Goal: Transaction & Acquisition: Purchase product/service

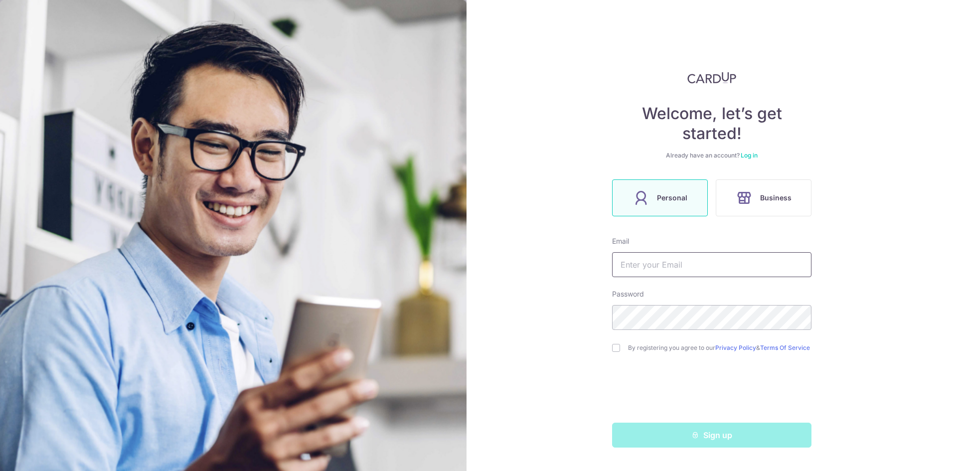
click at [677, 271] on input "text" at bounding box center [711, 264] width 199 height 25
type input "bacflash@gmail.com"
click at [617, 350] on input "checkbox" at bounding box center [616, 348] width 8 height 8
checkbox input "true"
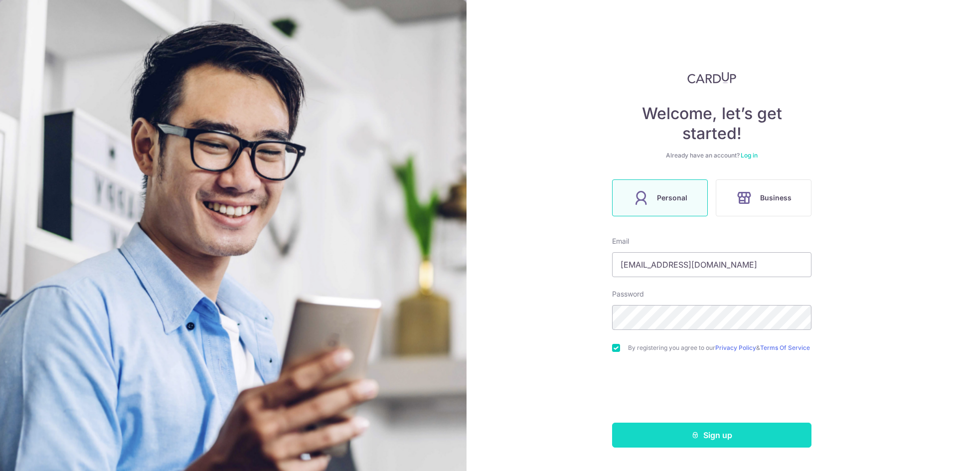
click at [706, 444] on button "Sign up" at bounding box center [711, 435] width 199 height 25
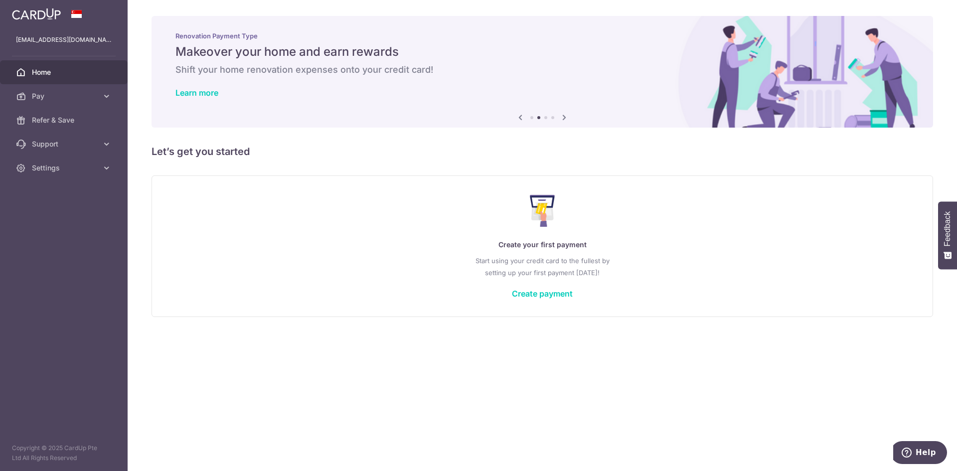
click at [519, 118] on icon at bounding box center [520, 117] width 12 height 12
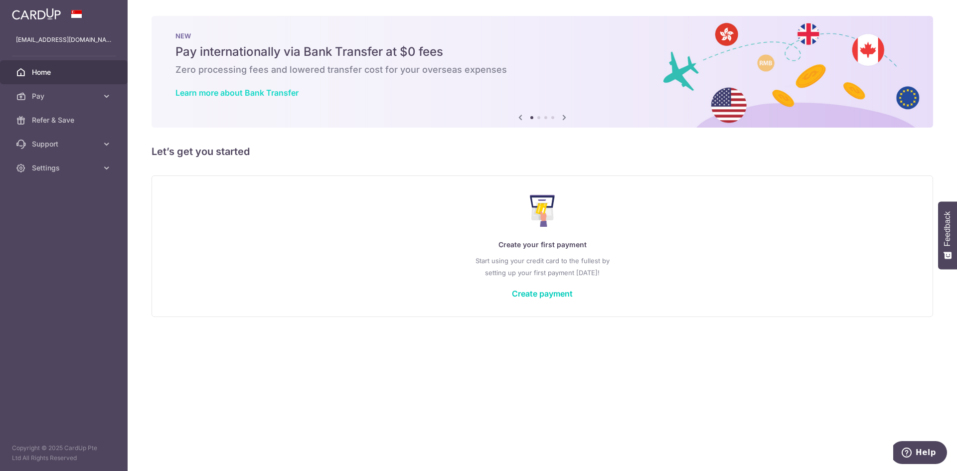
click at [236, 94] on link "Learn more about Bank Transfer" at bounding box center [236, 93] width 123 height 10
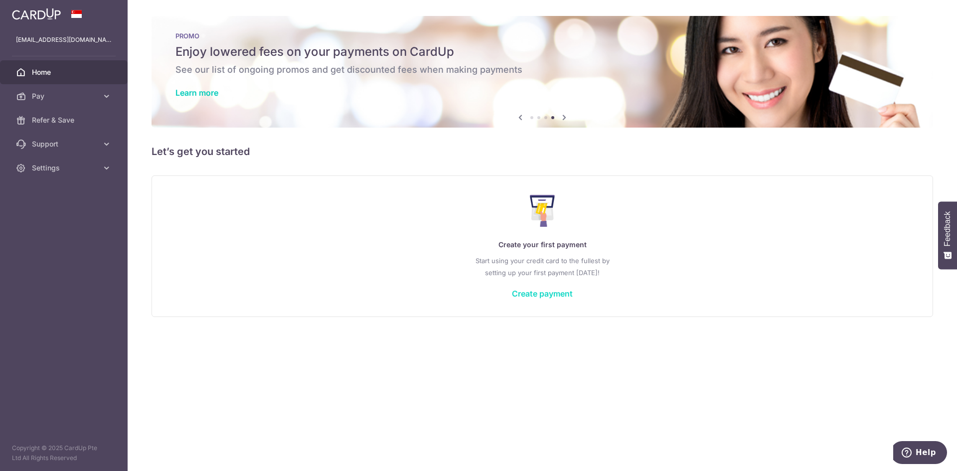
click at [541, 294] on link "Create payment" at bounding box center [542, 294] width 61 height 10
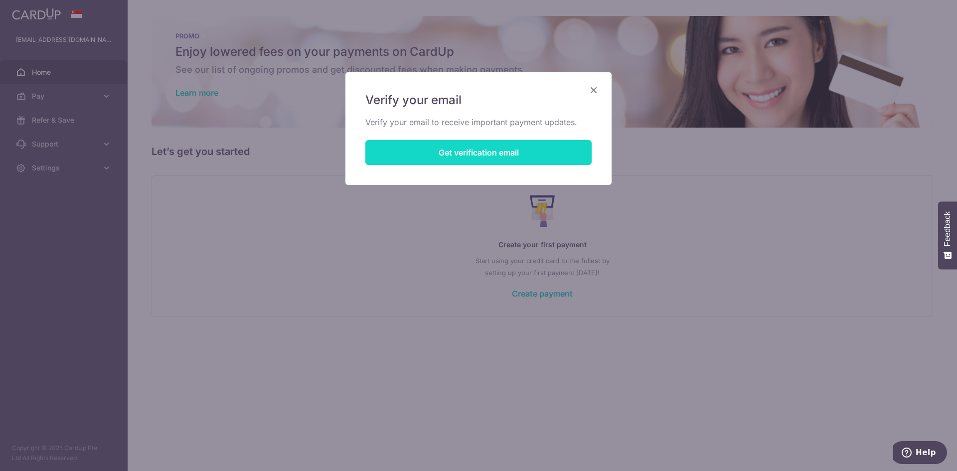
click at [508, 152] on button "Get verification email" at bounding box center [478, 152] width 226 height 25
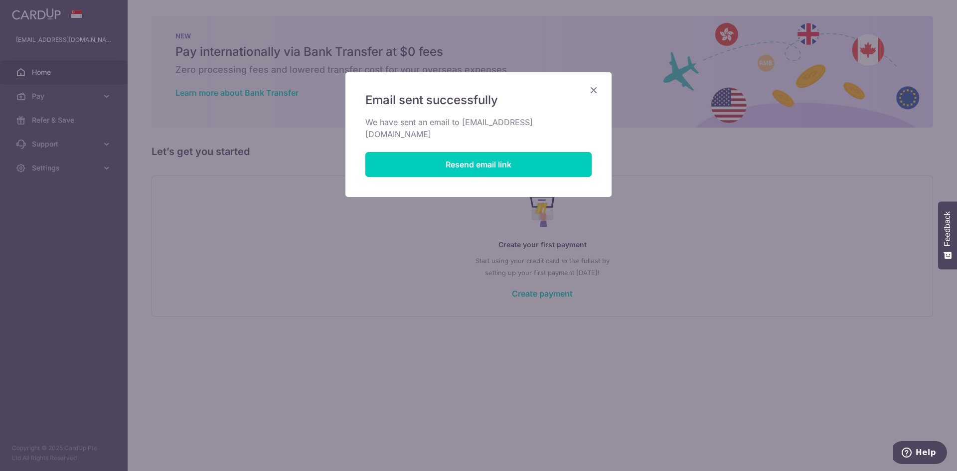
click at [592, 91] on icon "Close" at bounding box center [594, 90] width 12 height 12
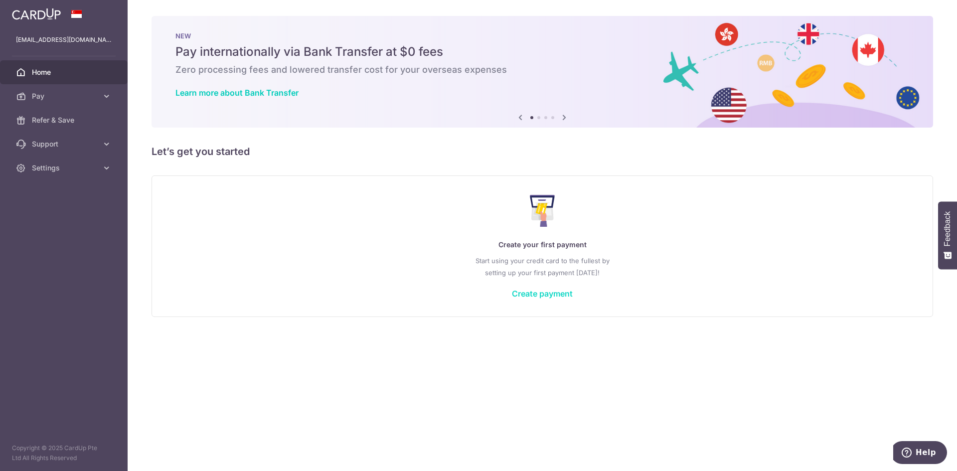
click at [541, 298] on link "Create payment" at bounding box center [542, 294] width 61 height 10
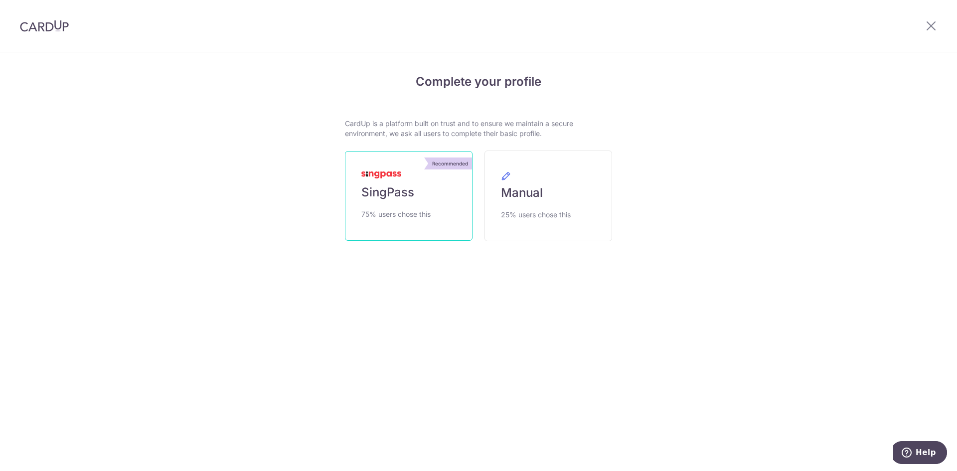
click at [400, 180] on link "Recommended SingPass 75% users chose this" at bounding box center [409, 196] width 128 height 90
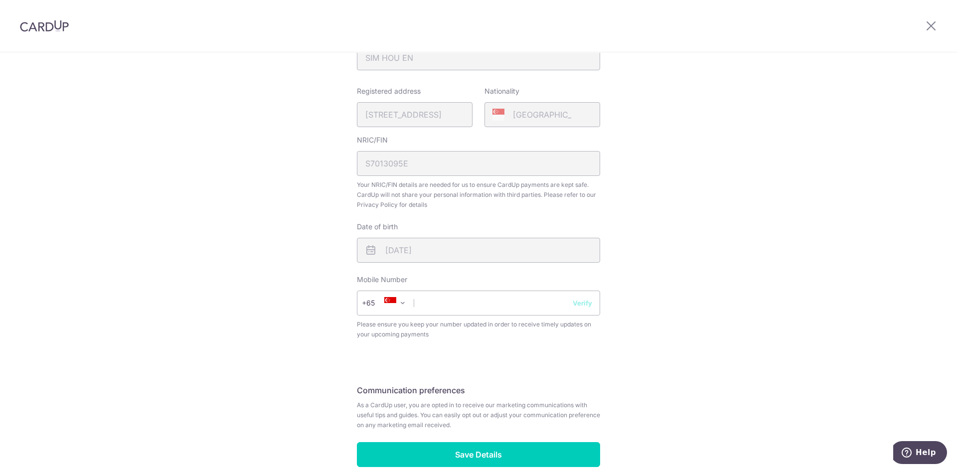
scroll to position [249, 0]
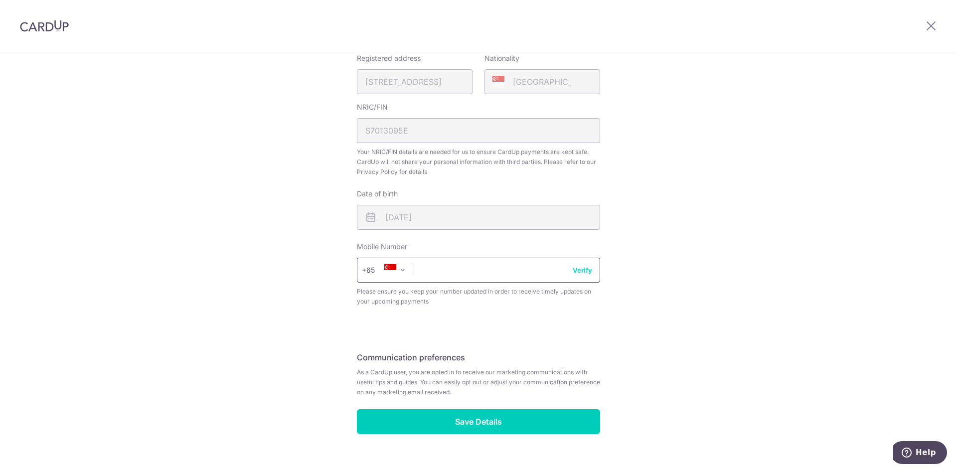
click at [449, 262] on input "text" at bounding box center [478, 270] width 243 height 25
type input "97121648"
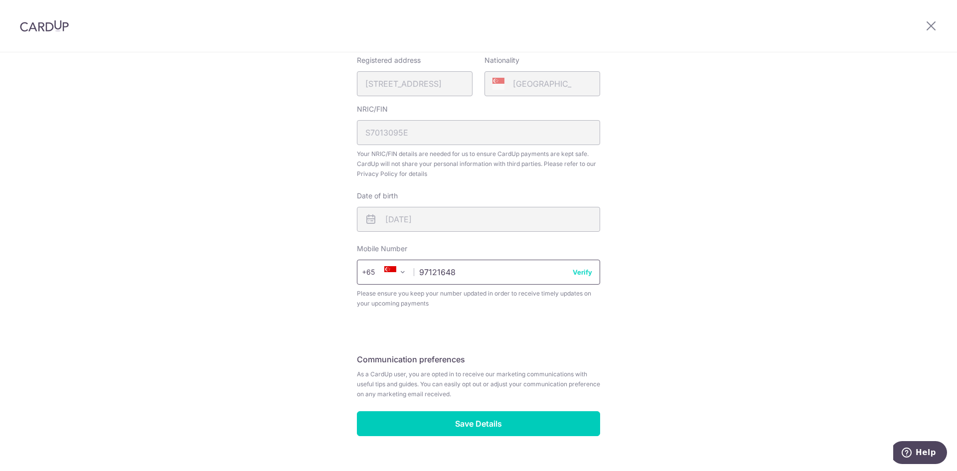
scroll to position [267, 0]
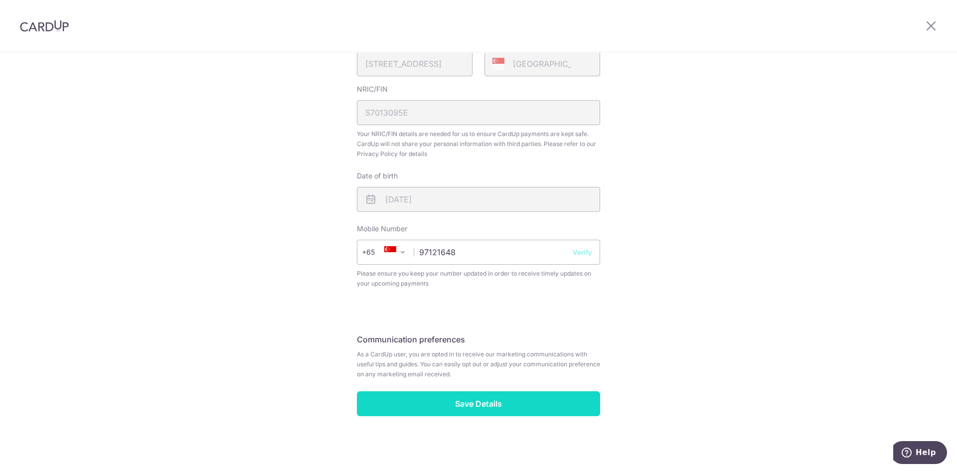
click at [416, 403] on input "Save Details" at bounding box center [478, 403] width 243 height 25
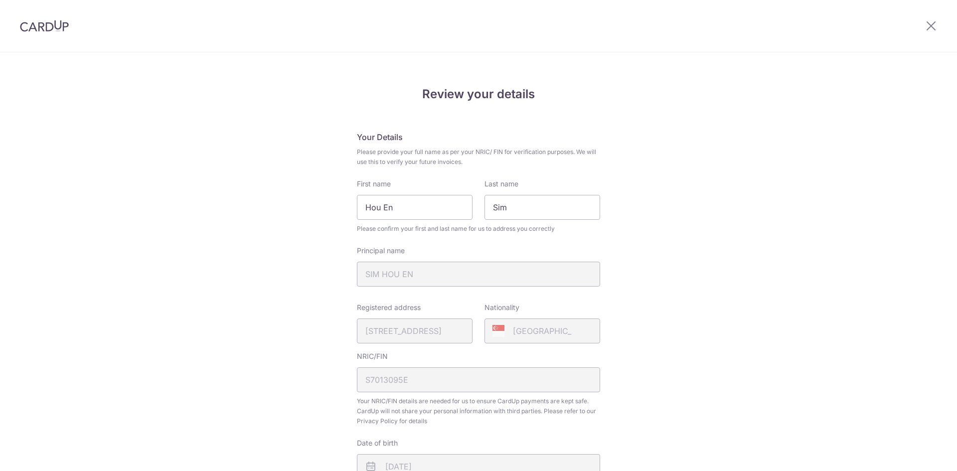
scroll to position [281, 0]
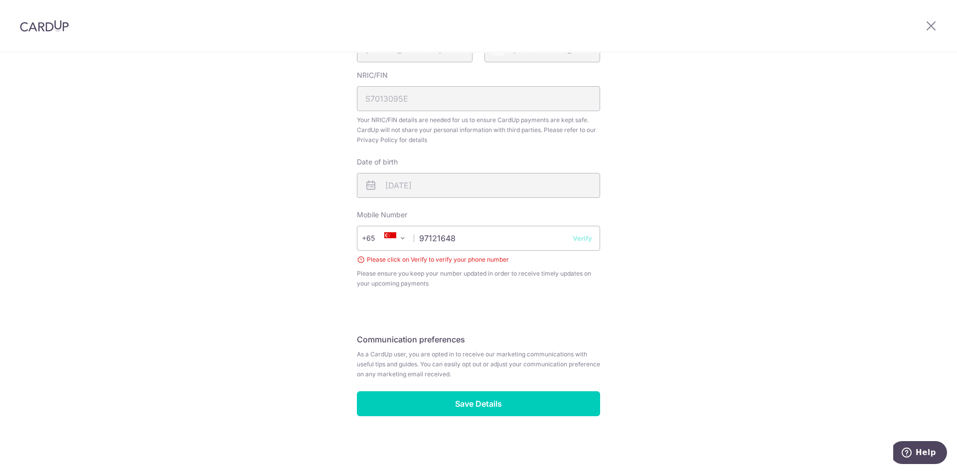
click at [583, 238] on button "Verify" at bounding box center [582, 238] width 19 height 10
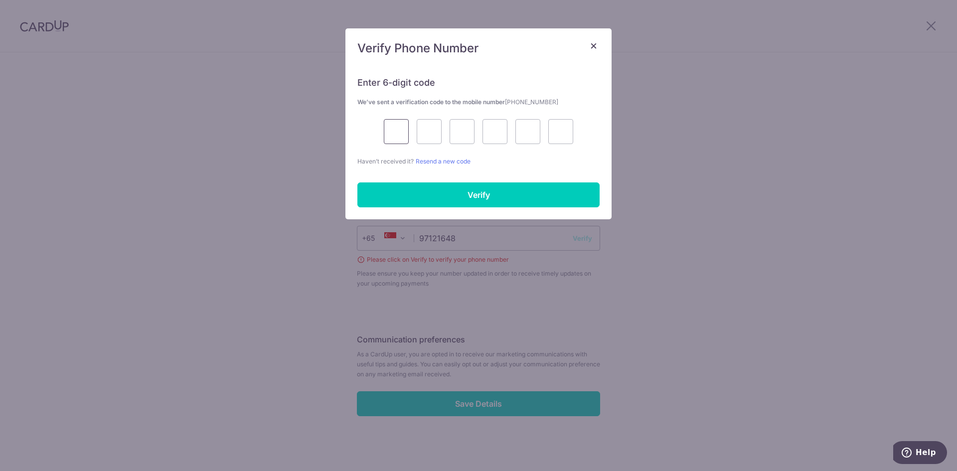
click at [389, 128] on input "text" at bounding box center [396, 131] width 25 height 25
type input "4"
type input "5"
type input "9"
type input "4"
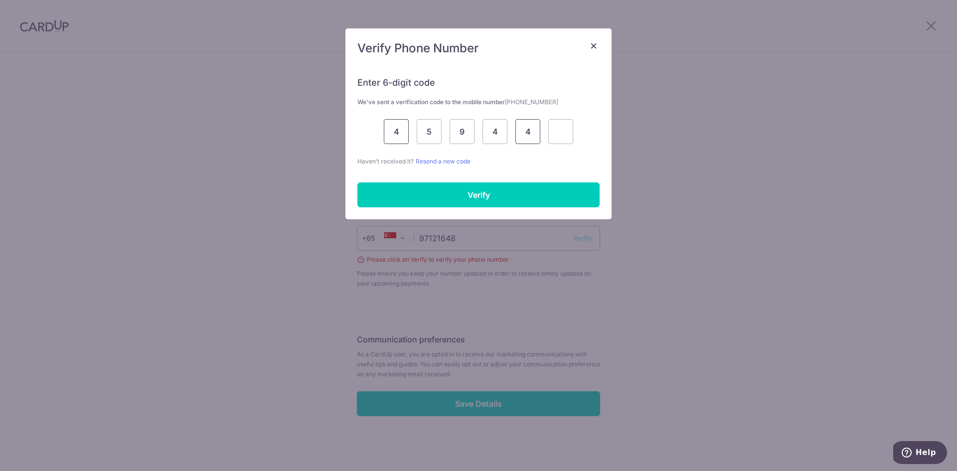
type input "4"
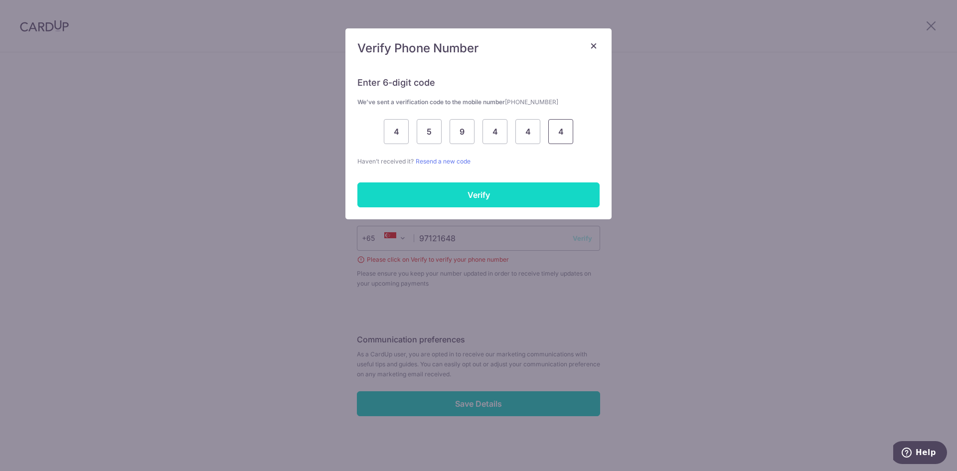
type input "4"
click at [429, 194] on input "Verify" at bounding box center [478, 194] width 242 height 25
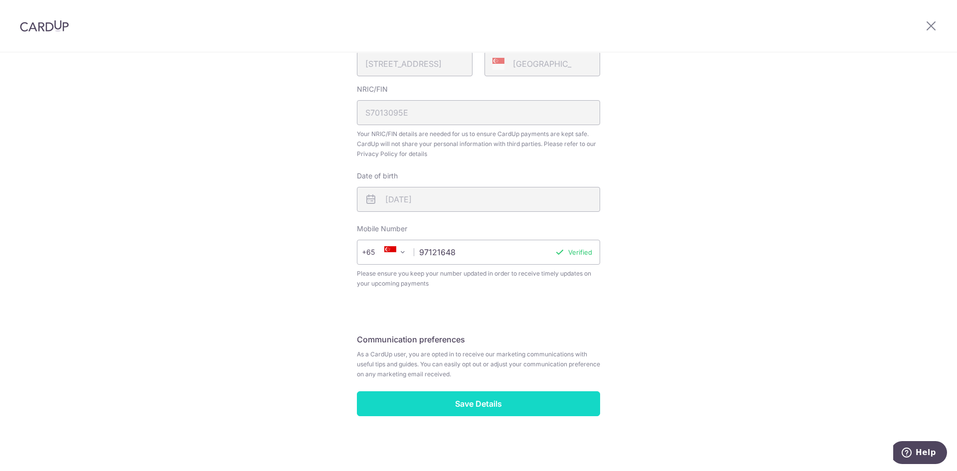
click at [470, 407] on input "Save Details" at bounding box center [478, 403] width 243 height 25
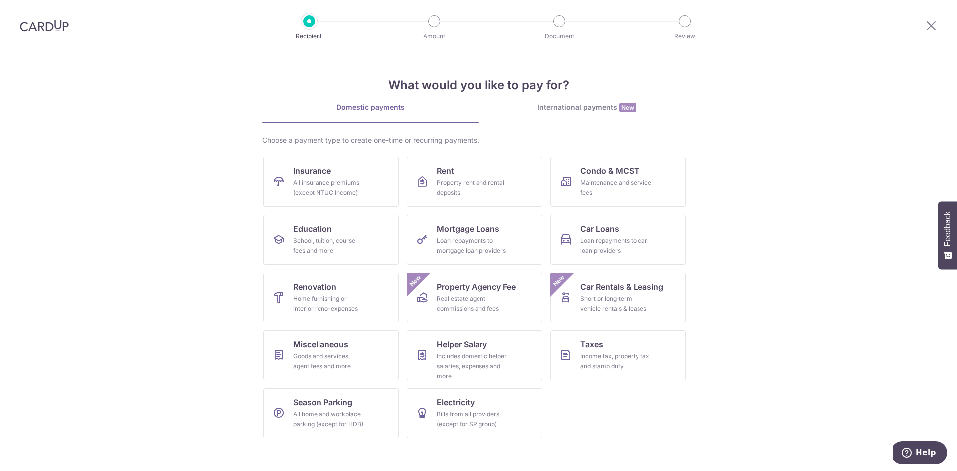
click at [576, 108] on div "International payments New" at bounding box center [587, 107] width 216 height 10
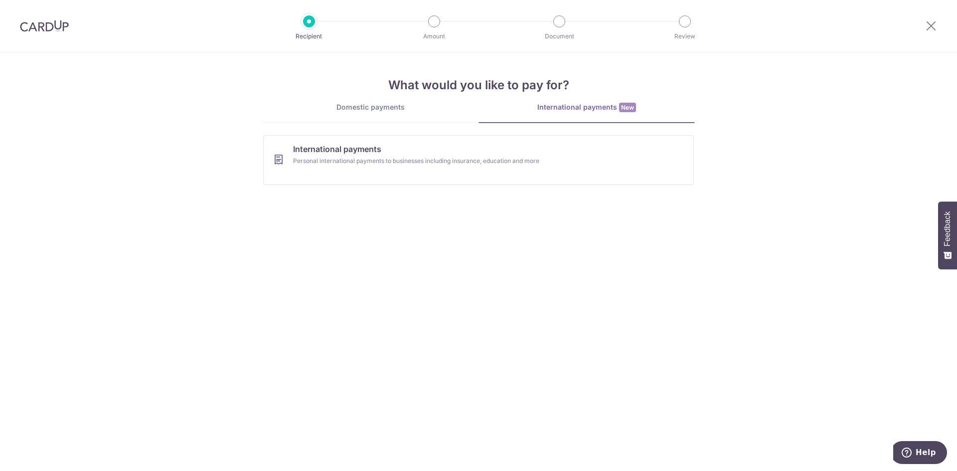
click at [363, 110] on div "Domestic payments" at bounding box center [370, 107] width 216 height 10
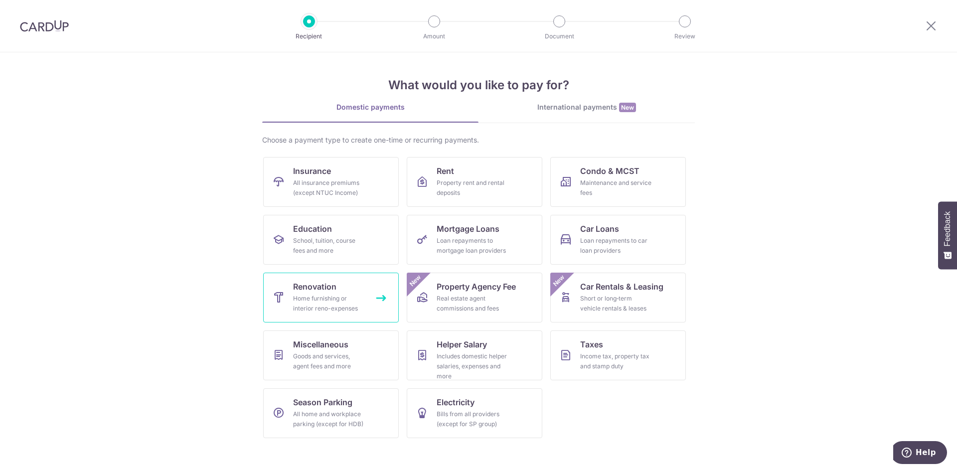
click at [329, 290] on span "Renovation" at bounding box center [314, 287] width 43 height 12
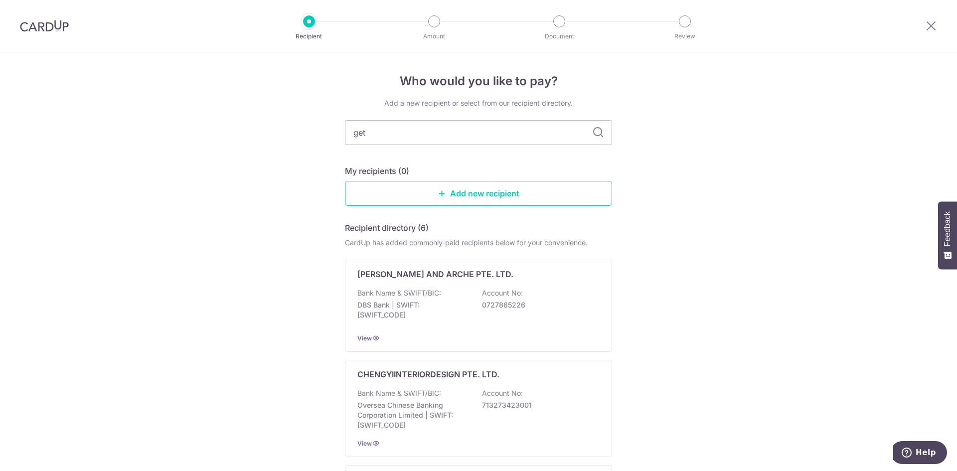
type input "get"
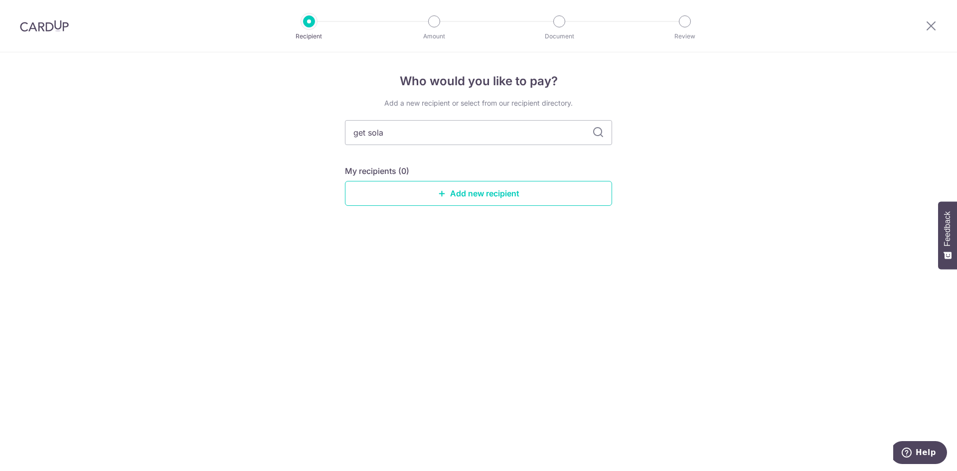
type input "get solar"
click at [595, 130] on icon at bounding box center [598, 133] width 12 height 12
click at [410, 139] on input "get solar" at bounding box center [478, 132] width 267 height 25
type input "get"
type input "g"
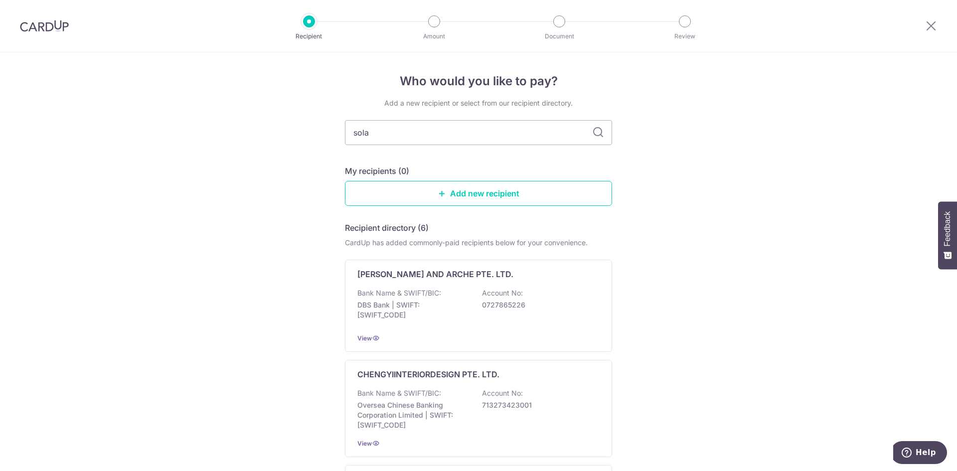
type input "solar"
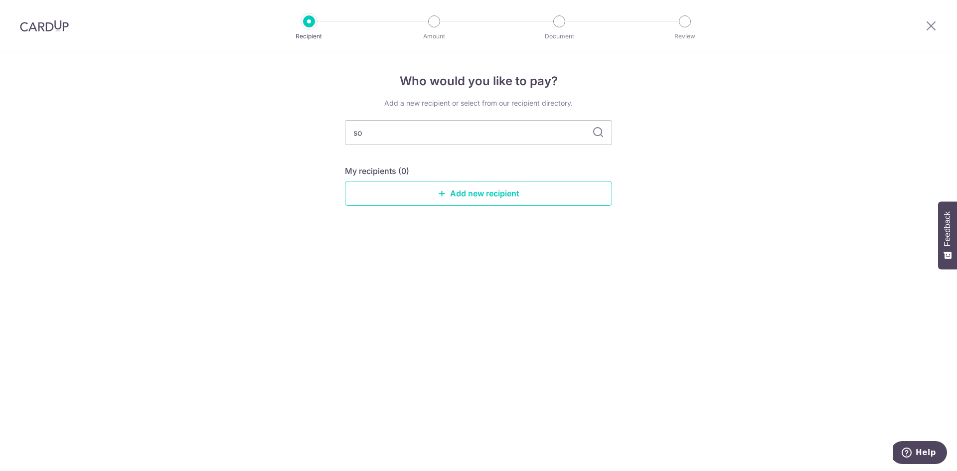
type input "s"
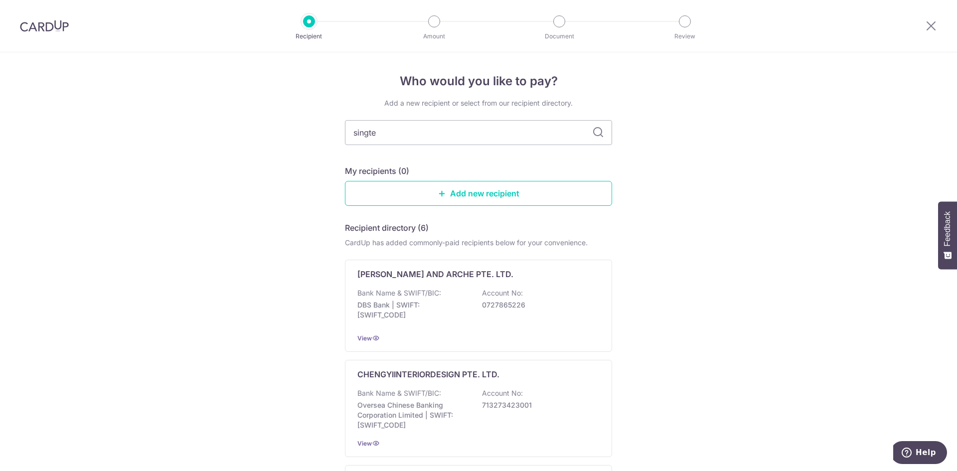
type input "singtel"
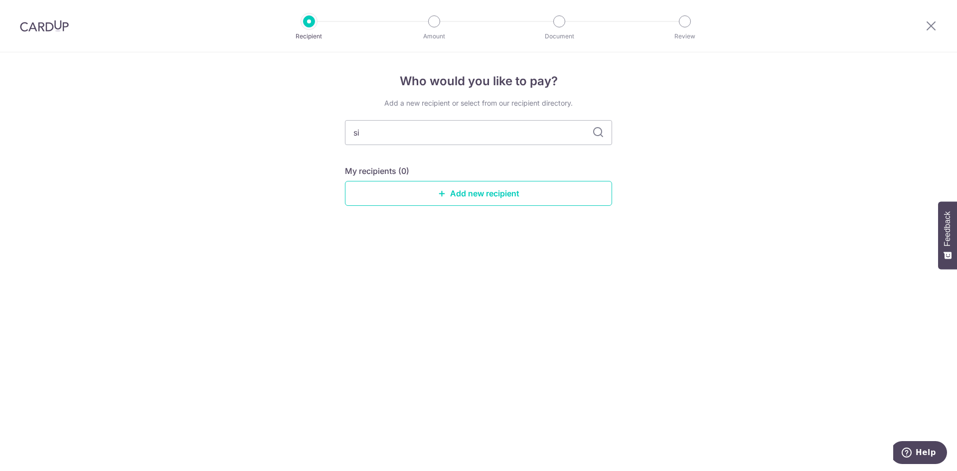
type input "s"
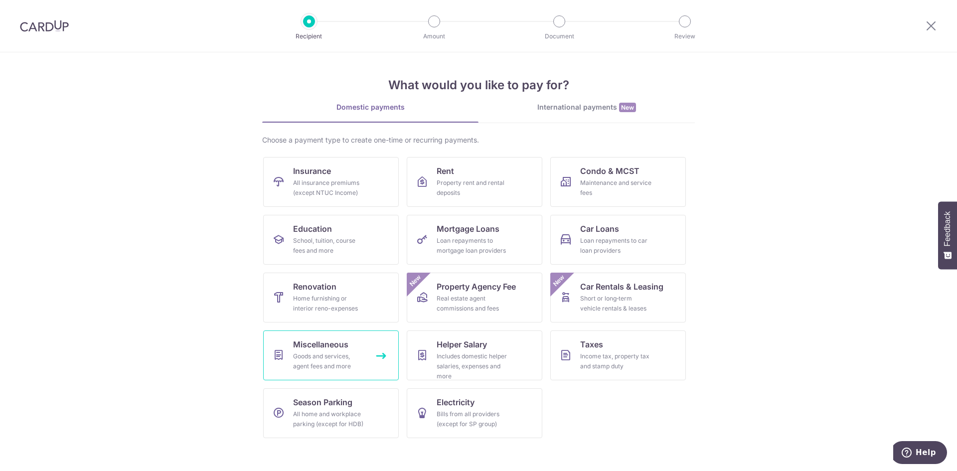
click at [307, 350] on span "Miscellaneous" at bounding box center [320, 344] width 55 height 12
click at [327, 411] on div "All home and workplace parking (except for HDB)" at bounding box center [329, 419] width 72 height 20
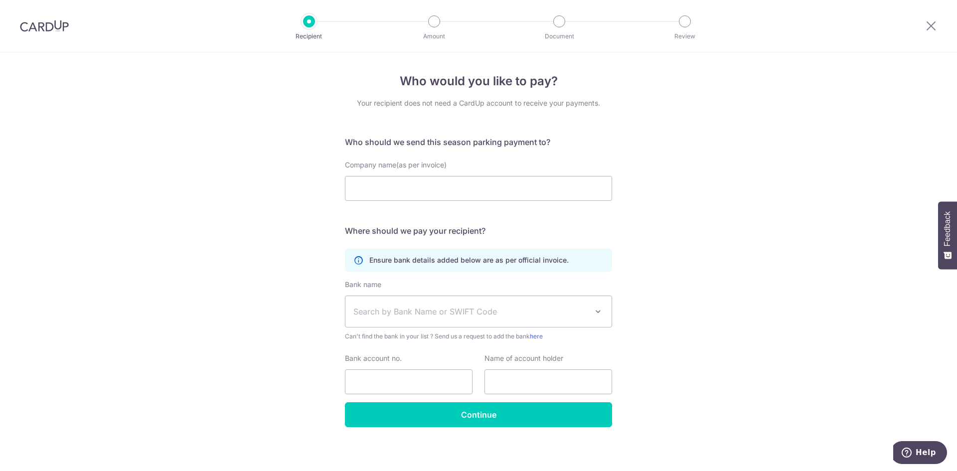
click at [396, 313] on span "Search by Bank Name or SWIFT Code" at bounding box center [470, 312] width 234 height 12
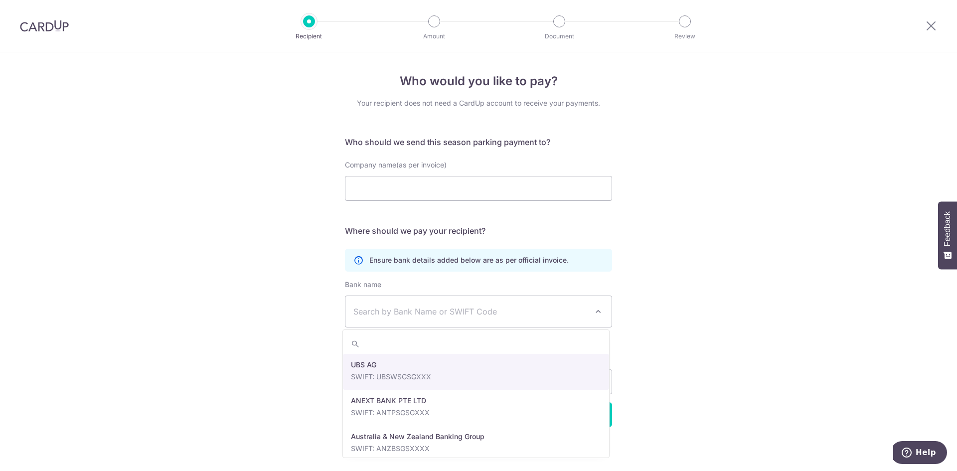
click at [396, 313] on span "Search by Bank Name or SWIFT Code" at bounding box center [470, 312] width 234 height 12
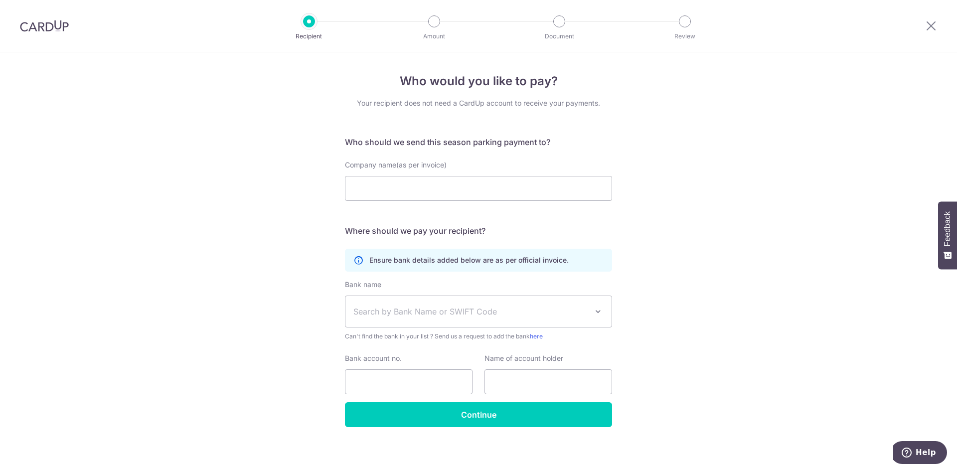
click at [396, 313] on span "Search by Bank Name or SWIFT Code" at bounding box center [470, 312] width 234 height 12
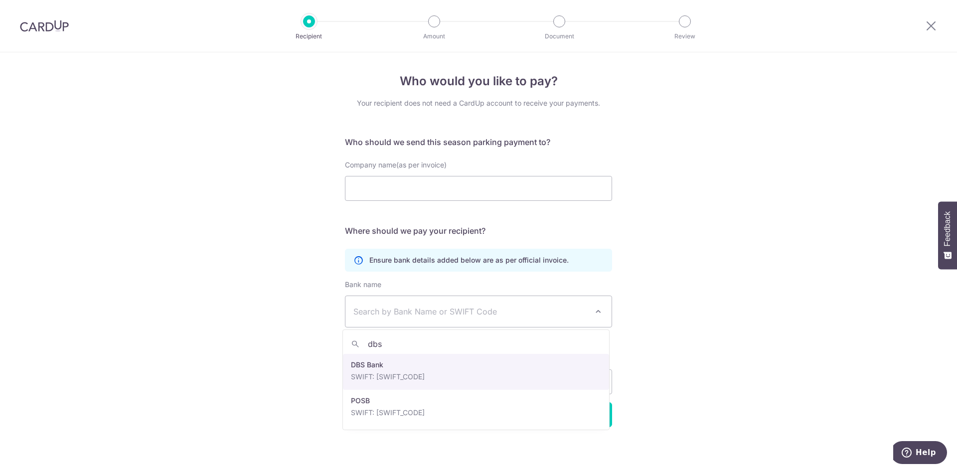
type input "dbs"
select select "6"
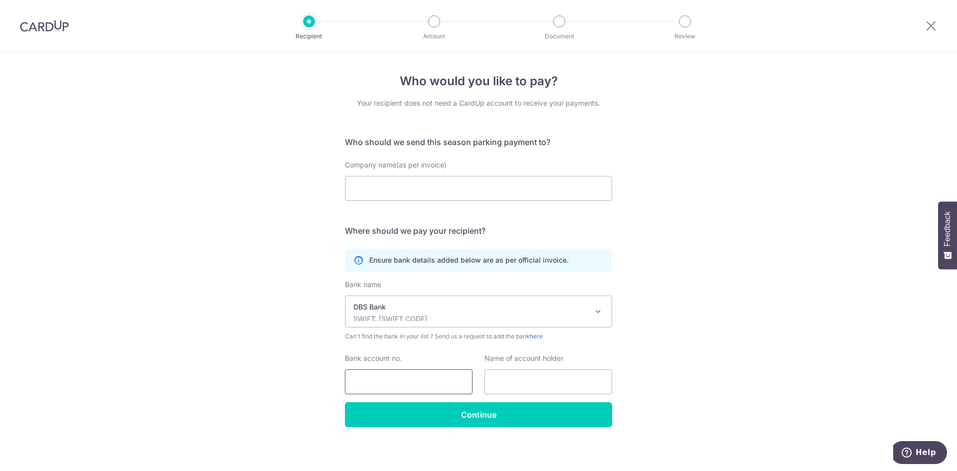
click at [378, 374] on input "Bank account no." at bounding box center [409, 381] width 128 height 25
type input "003927544-7"
click at [549, 375] on input "text" at bounding box center [549, 381] width 128 height 25
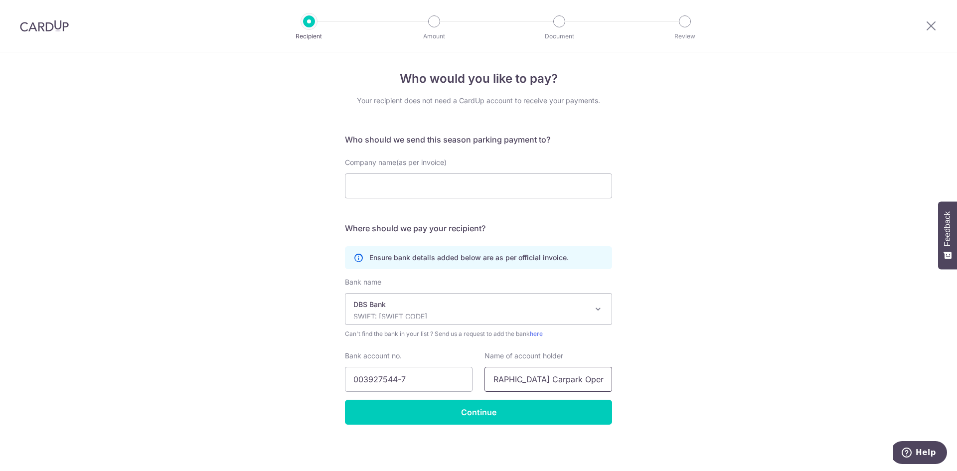
scroll to position [3, 0]
click at [539, 376] on input "Changi City Carpark Operations LLP" at bounding box center [549, 378] width 128 height 25
type input "Changi City Carpark Operations LLP"
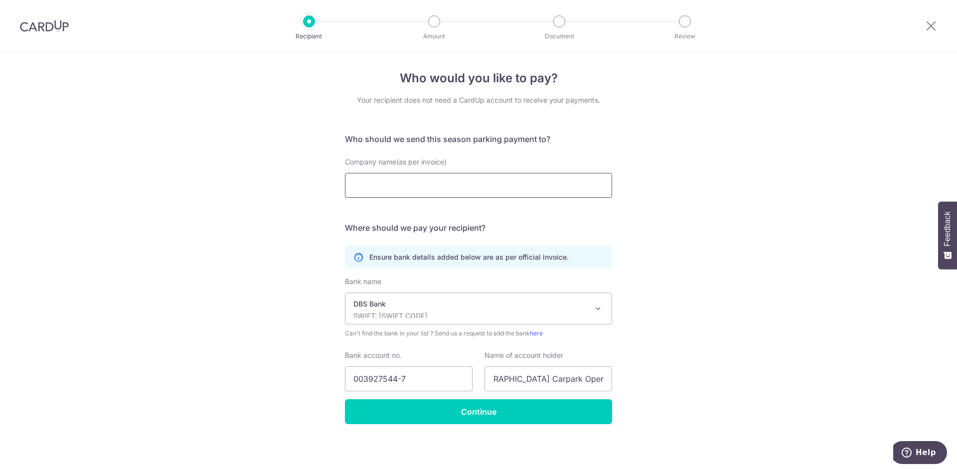
click at [424, 184] on input "Company name(as per invoice)" at bounding box center [478, 185] width 267 height 25
paste input "Changi City Carpark Operations LLP"
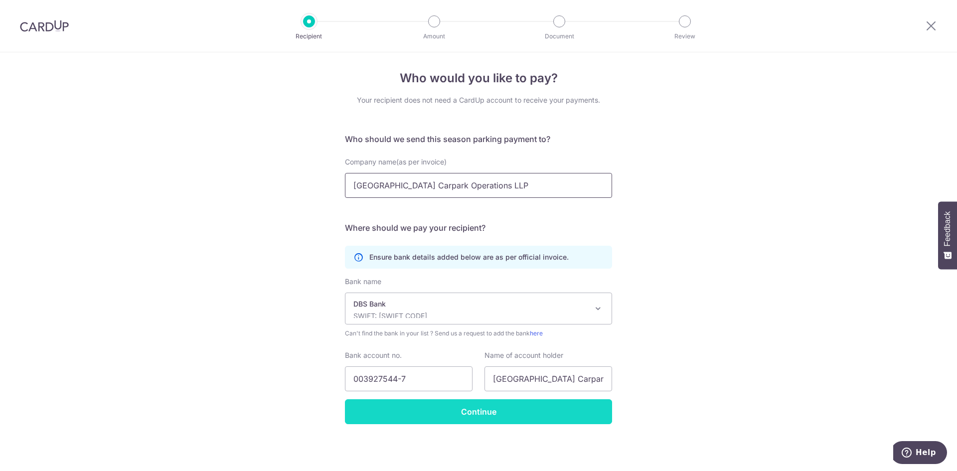
type input "Changi City Carpark Operations LLP"
click at [536, 417] on input "Continue" at bounding box center [478, 411] width 267 height 25
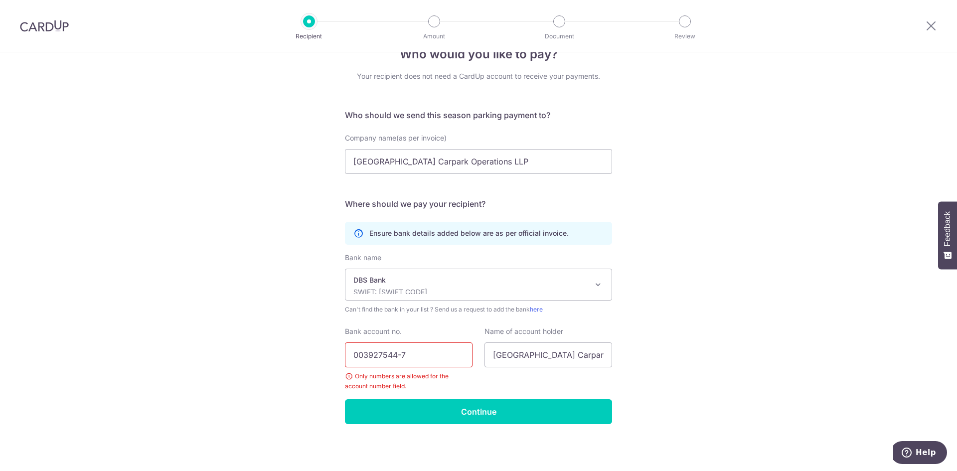
click at [421, 352] on input "003927544-7" at bounding box center [409, 354] width 128 height 25
type input "0039275447"
click at [427, 409] on input "Continue" at bounding box center [478, 411] width 267 height 25
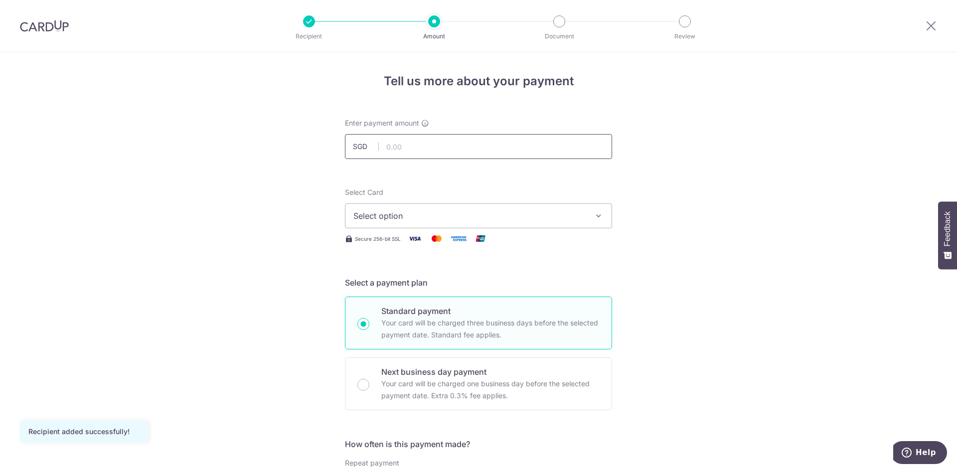
click at [434, 147] on input "text" at bounding box center [478, 146] width 267 height 25
type input "421.20"
click at [412, 219] on span "Select option" at bounding box center [469, 216] width 232 height 12
click at [411, 244] on span "Add credit card" at bounding box center [487, 244] width 232 height 10
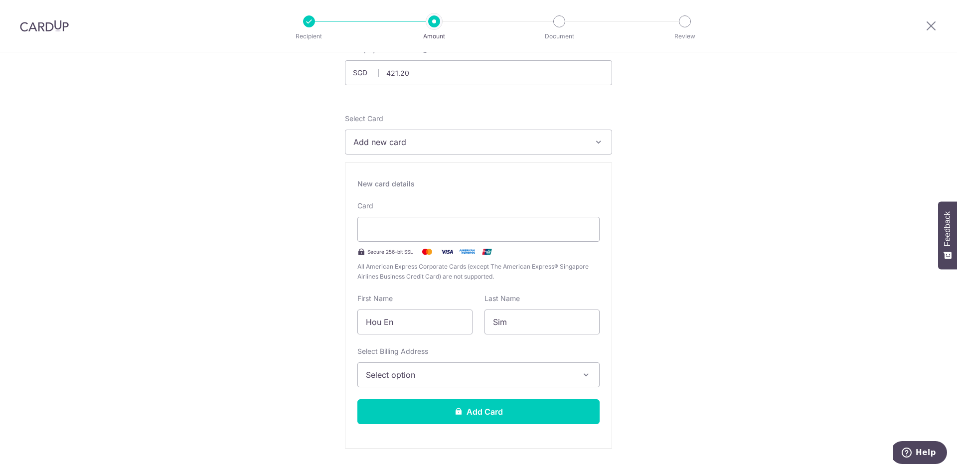
scroll to position [100, 0]
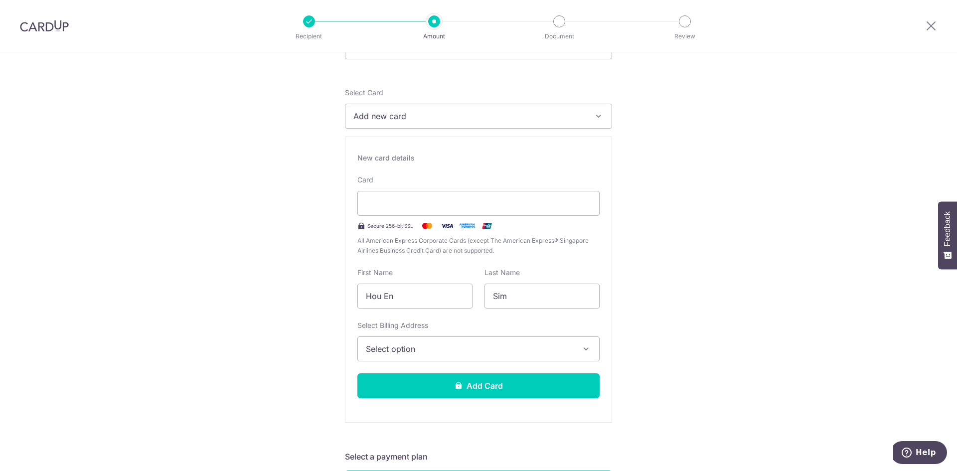
click at [480, 351] on span "Select option" at bounding box center [469, 349] width 207 height 12
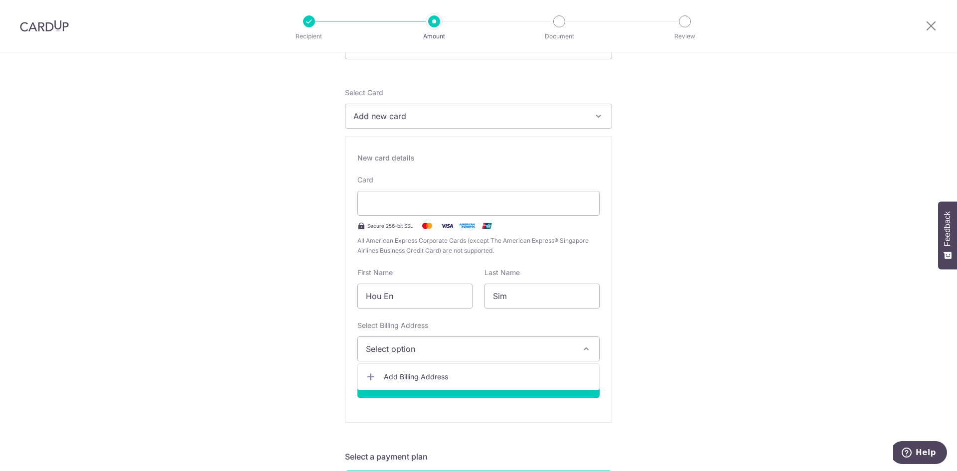
click at [477, 380] on span "Add Billing Address" at bounding box center [487, 377] width 207 height 10
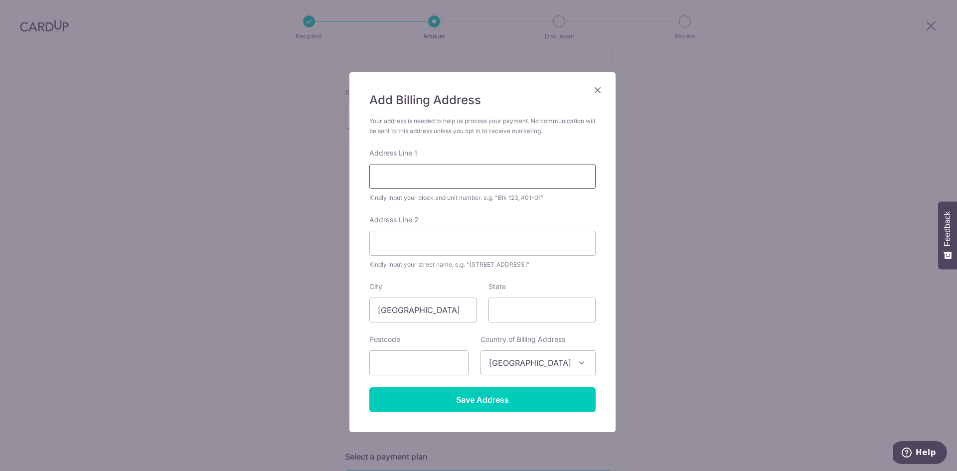
click at [472, 175] on input "Address Line 1" at bounding box center [482, 176] width 226 height 25
type input "37 LICHI AVENUE"
type input "348811"
click at [454, 401] on input "Save Address" at bounding box center [482, 399] width 226 height 25
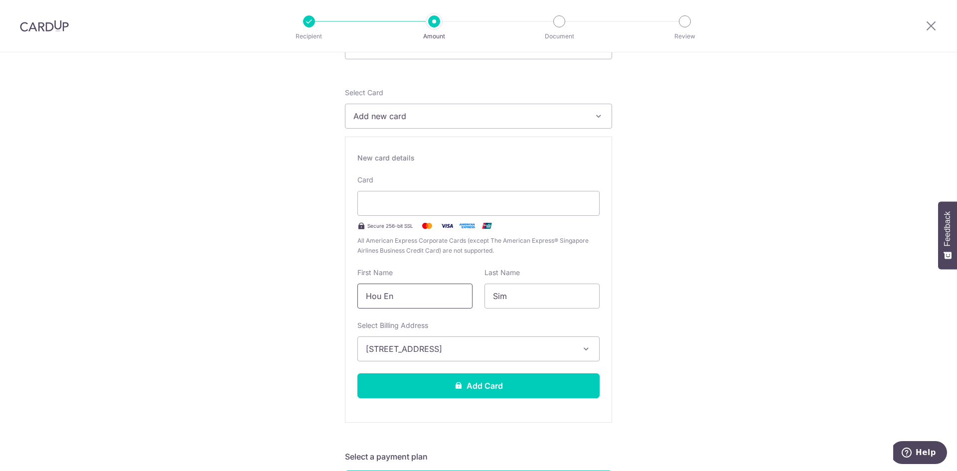
click at [374, 293] on input "Hou En" at bounding box center [414, 296] width 115 height 25
type input "Edward"
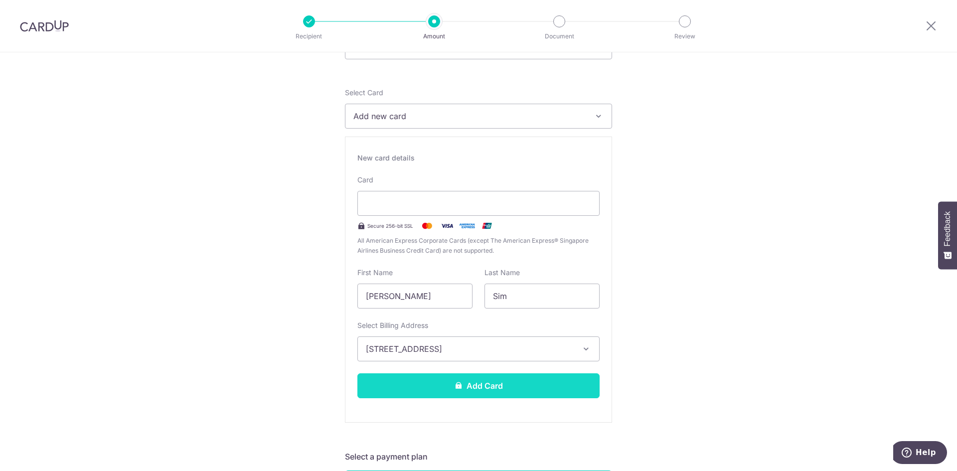
click at [509, 387] on button "Add Card" at bounding box center [478, 385] width 242 height 25
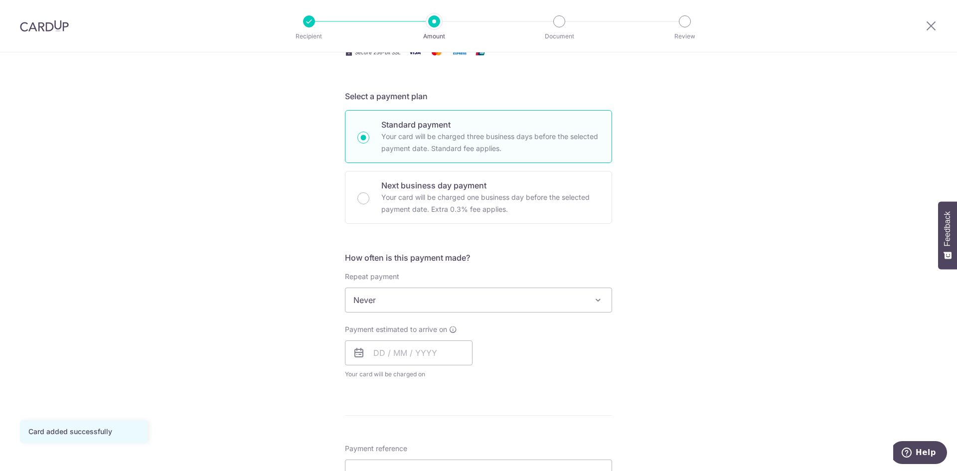
scroll to position [199, 0]
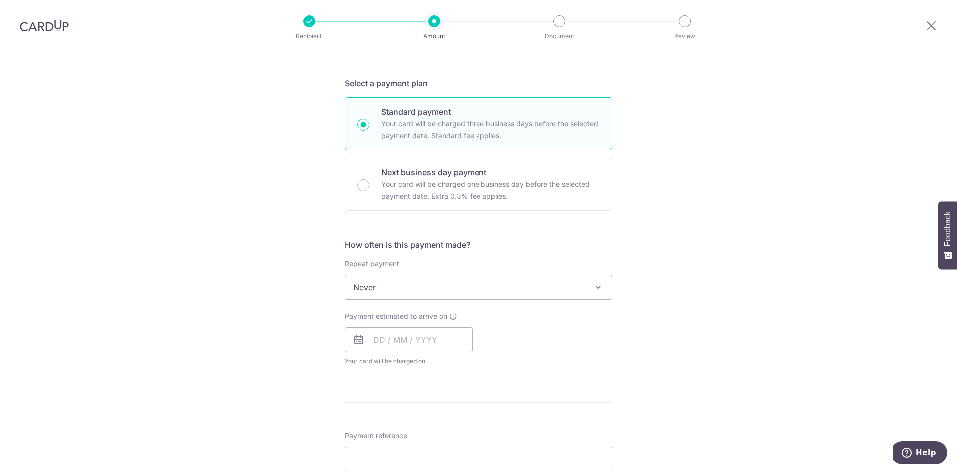
click at [355, 339] on icon at bounding box center [359, 340] width 12 height 12
click at [354, 341] on icon at bounding box center [359, 340] width 12 height 12
click at [377, 337] on input "text" at bounding box center [409, 339] width 128 height 25
click at [463, 429] on link "12" at bounding box center [465, 431] width 16 height 16
type input "[DATE]"
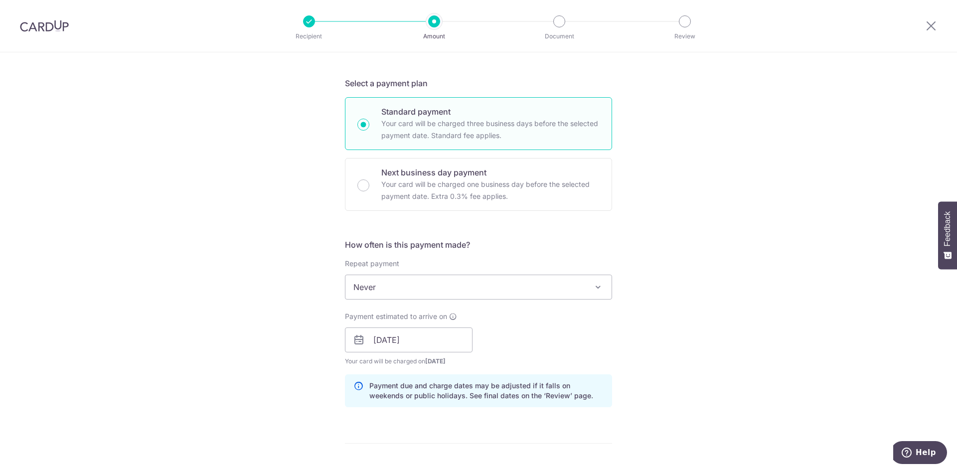
click at [748, 253] on div "Tell us more about your payment Enter payment amount SGD 421.20 421.20 Card add…" at bounding box center [478, 324] width 957 height 943
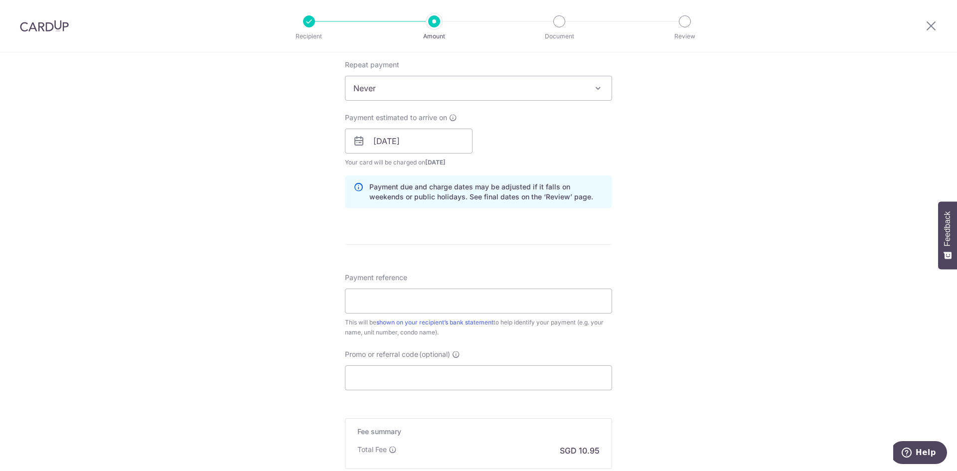
scroll to position [399, 0]
click at [488, 297] on input "Payment reference" at bounding box center [478, 300] width 267 height 25
type input "O"
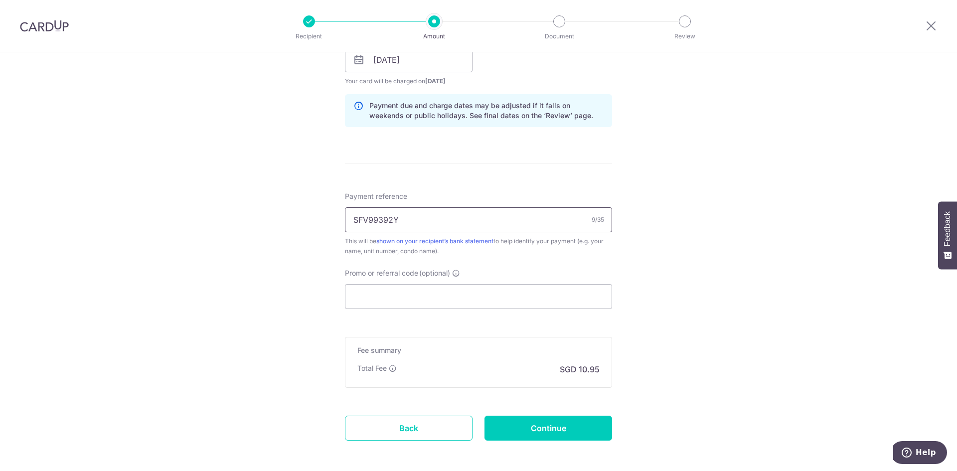
scroll to position [498, 0]
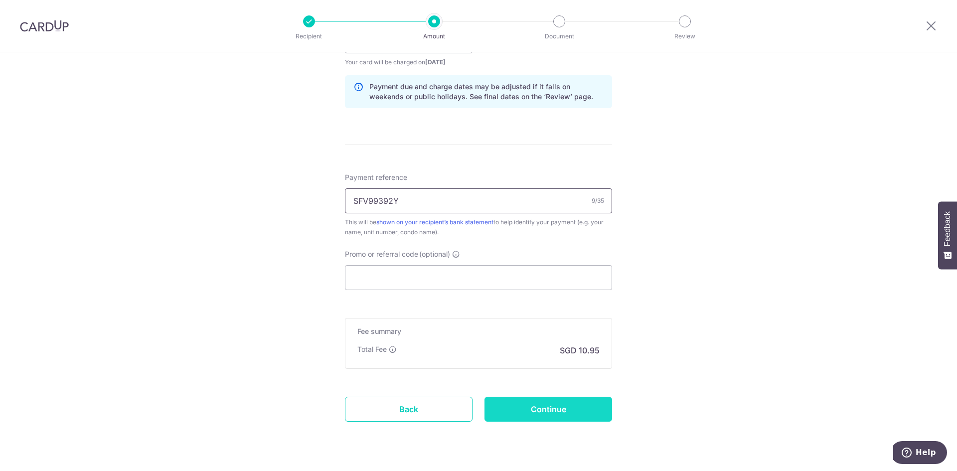
type input "SFV99392Y"
click at [530, 416] on input "Continue" at bounding box center [549, 409] width 128 height 25
type input "Create Schedule"
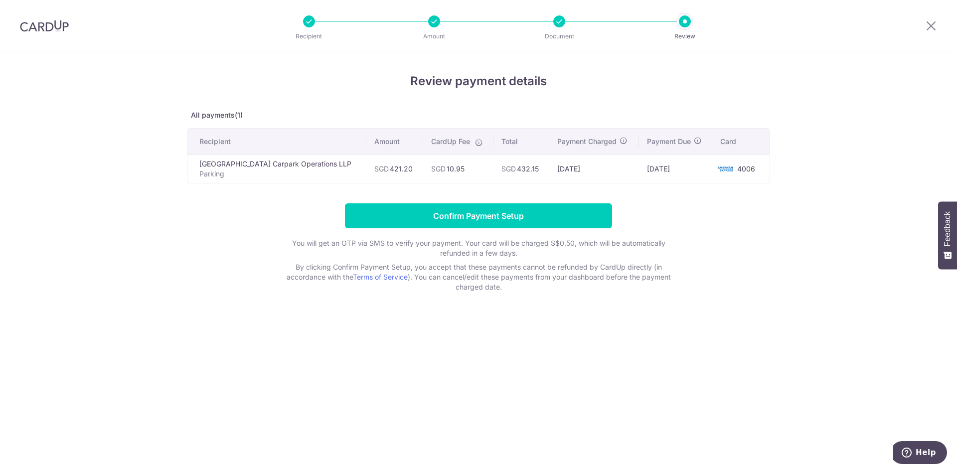
click at [313, 166] on td "[GEOGRAPHIC_DATA] Carpark Operations [GEOGRAPHIC_DATA]" at bounding box center [276, 169] width 179 height 28
click at [549, 164] on td "[DATE]" at bounding box center [594, 169] width 90 height 28
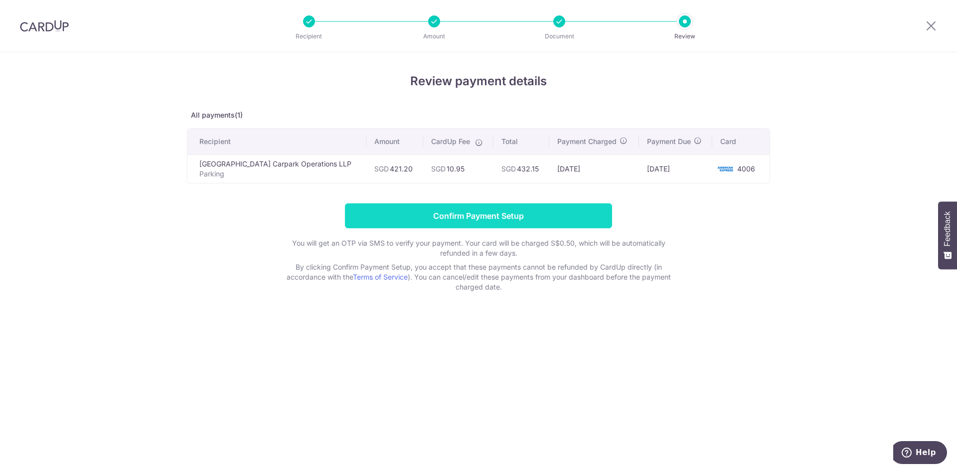
click at [537, 210] on input "Confirm Payment Setup" at bounding box center [478, 215] width 267 height 25
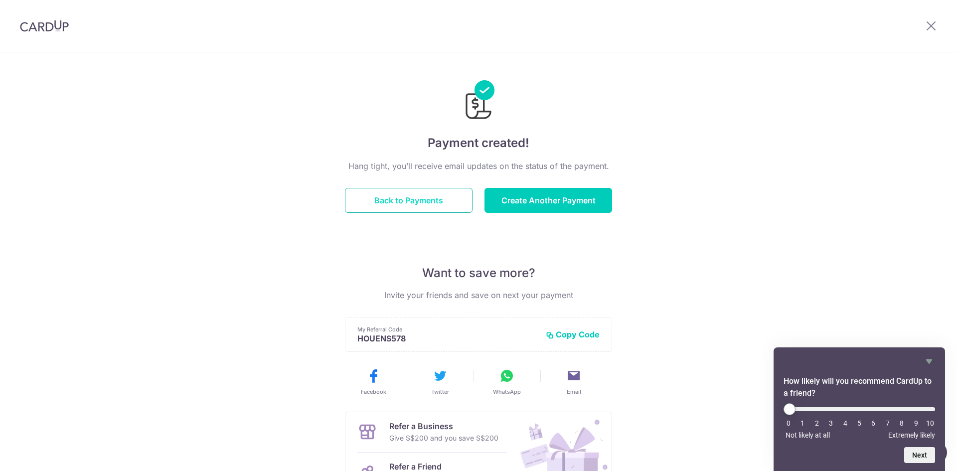
click at [389, 203] on button "Back to Payments" at bounding box center [409, 200] width 128 height 25
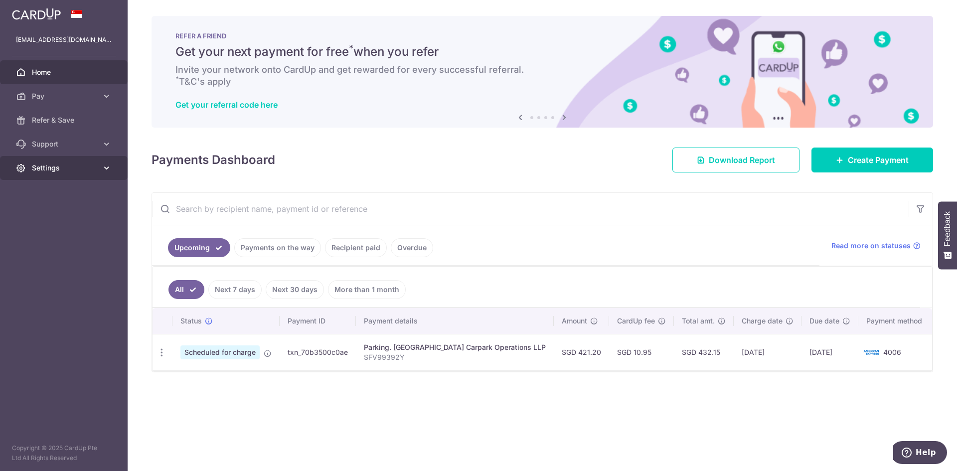
click at [38, 169] on span "Settings" at bounding box center [65, 168] width 66 height 10
click at [41, 192] on span "Account" at bounding box center [65, 192] width 66 height 10
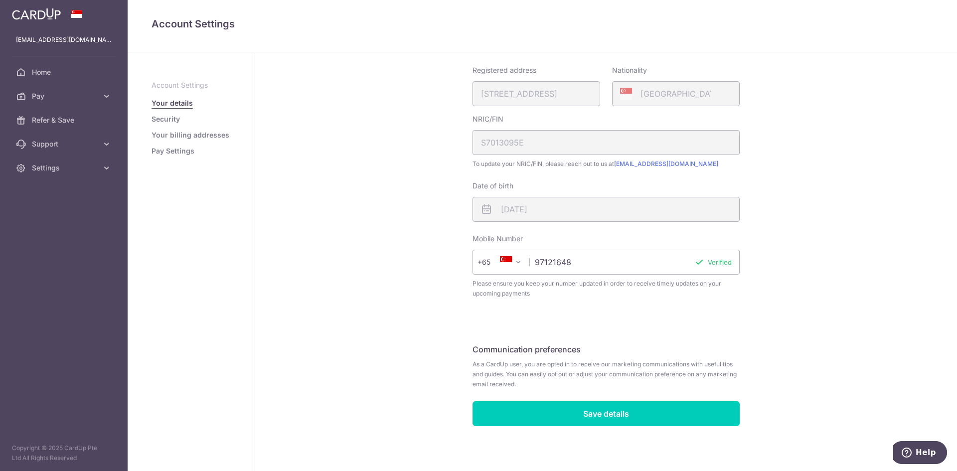
scroll to position [168, 0]
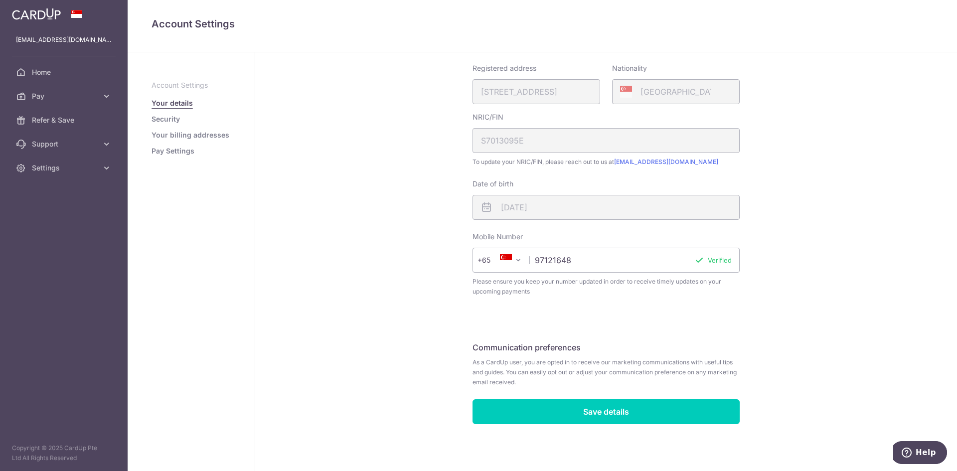
click at [174, 118] on link "Security" at bounding box center [166, 119] width 28 height 10
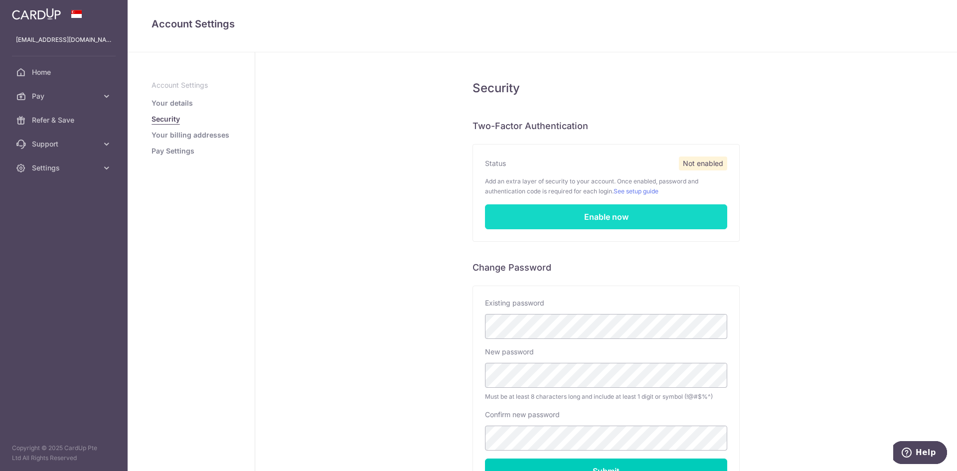
click at [614, 217] on link "Enable now" at bounding box center [606, 216] width 242 height 25
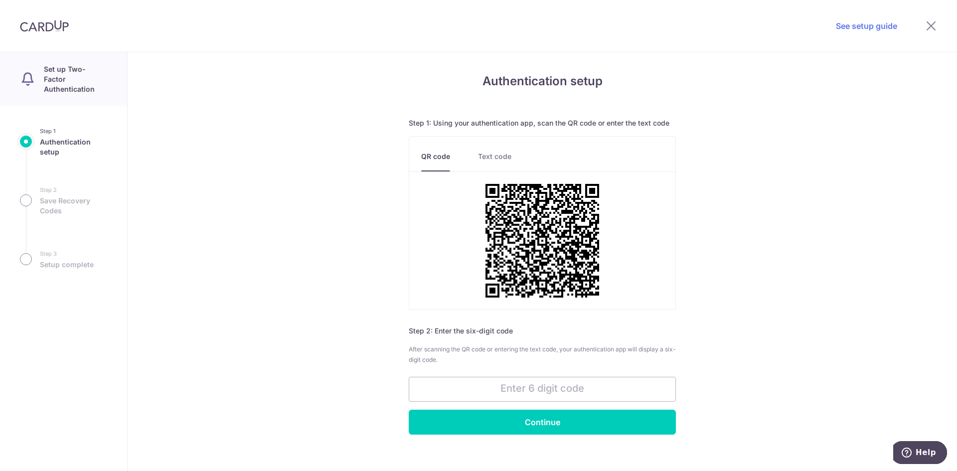
click at [484, 155] on link "Text code" at bounding box center [494, 162] width 33 height 20
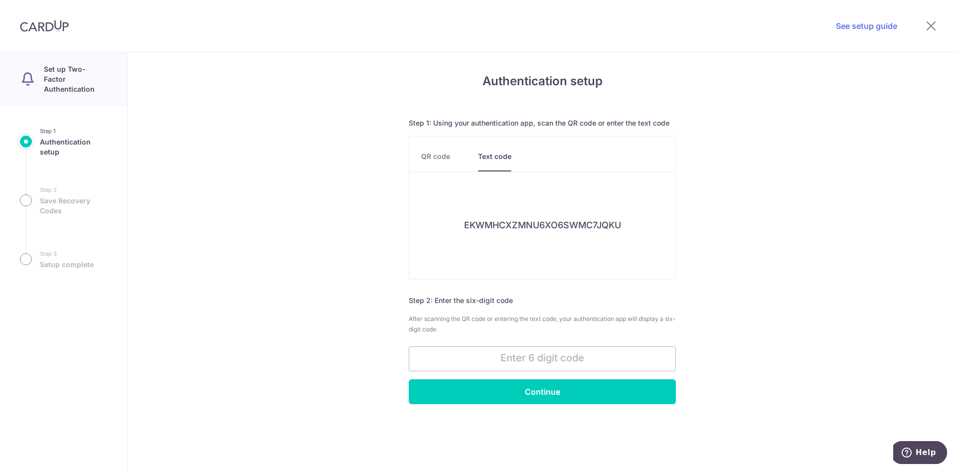
click at [431, 157] on link "QR code" at bounding box center [435, 162] width 29 height 20
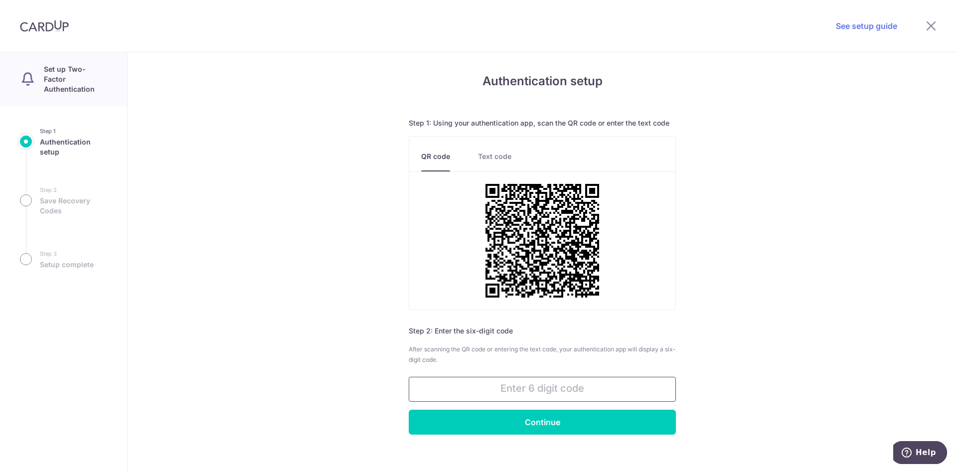
click at [559, 392] on input "text" at bounding box center [542, 389] width 267 height 25
click at [42, 23] on img at bounding box center [44, 26] width 49 height 12
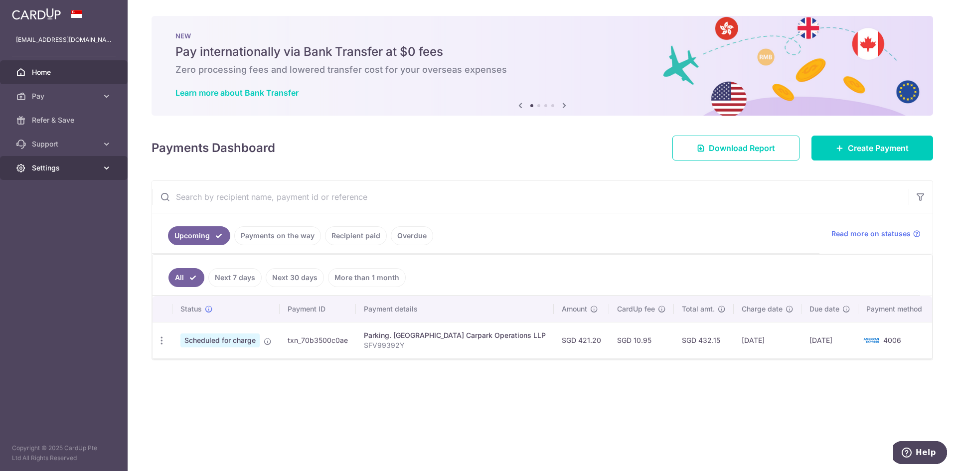
click at [46, 164] on span "Settings" at bounding box center [65, 168] width 66 height 10
click at [46, 194] on span "Account" at bounding box center [65, 192] width 66 height 10
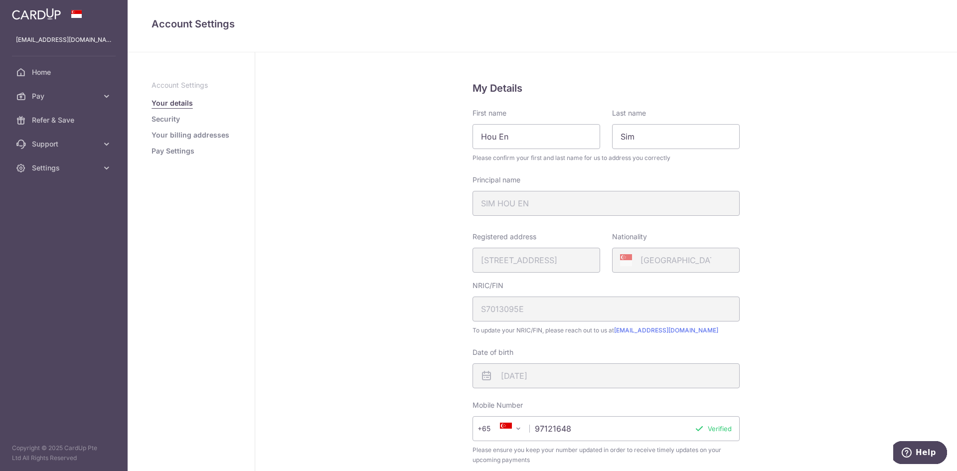
click at [170, 135] on link "Your billing addresses" at bounding box center [191, 135] width 78 height 10
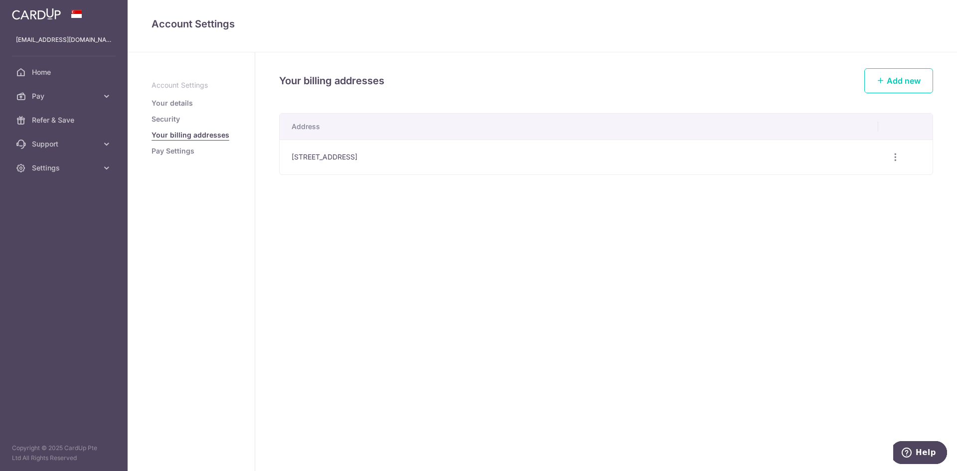
click at [167, 153] on link "Pay Settings" at bounding box center [173, 151] width 43 height 10
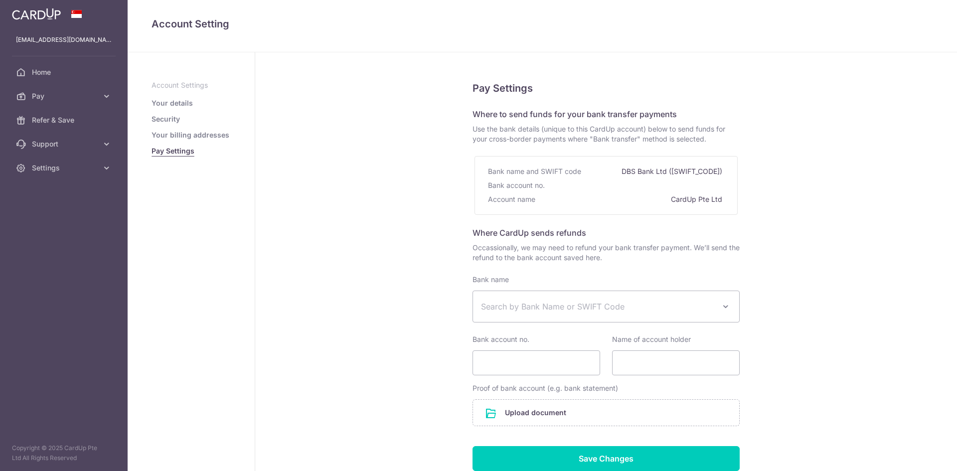
select select
click at [563, 306] on span "Search by Bank Name or SWIFT Code" at bounding box center [598, 307] width 234 height 12
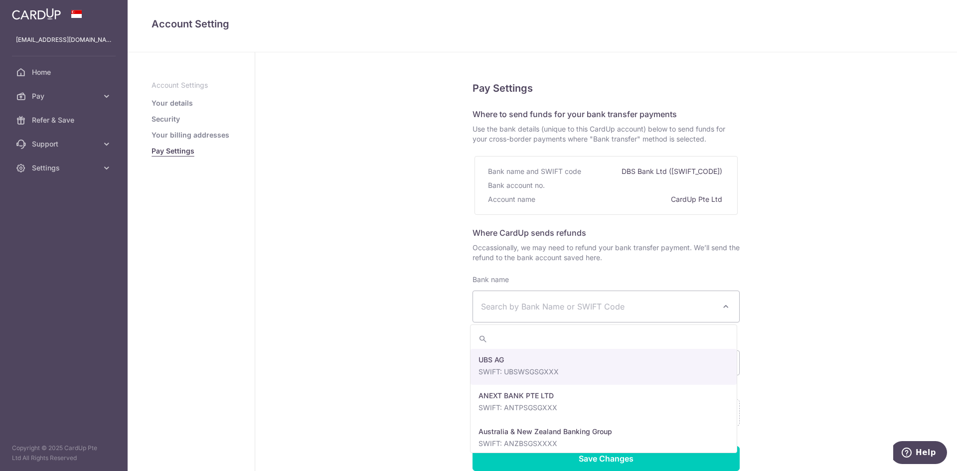
click at [532, 304] on span "Search by Bank Name or SWIFT Code" at bounding box center [598, 307] width 234 height 12
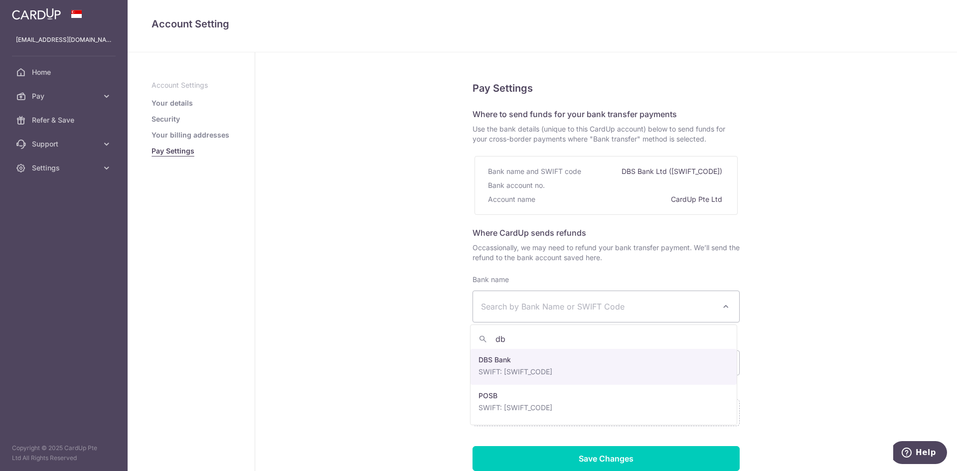
type input "dbs"
select select "6"
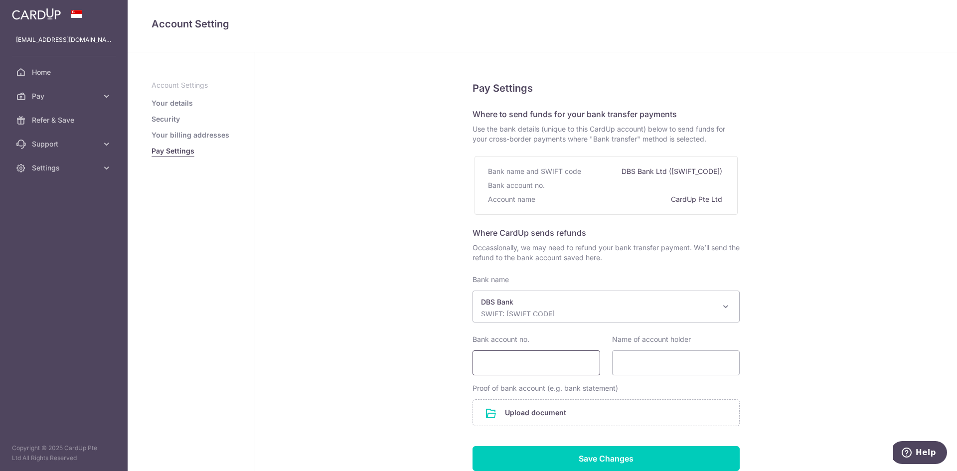
click at [521, 368] on input "Bank account no." at bounding box center [537, 362] width 128 height 25
type input "1463000333"
click at [637, 369] on input "Name of account holder" at bounding box center [676, 362] width 128 height 25
type input "SIM HOU EN"
click at [872, 313] on div "Pay Settings Where to send funds for your bank transfer payments Use the bank d…" at bounding box center [606, 298] width 702 height 493
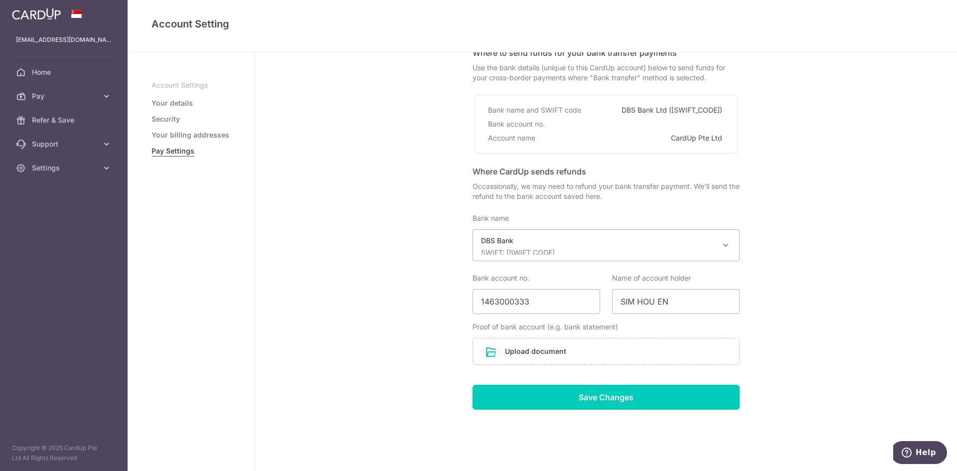
scroll to position [75, 0]
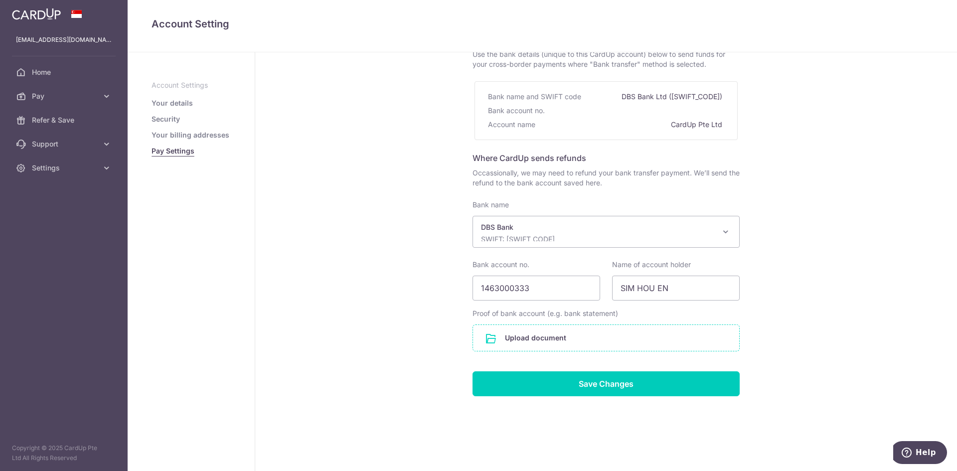
click at [569, 338] on input "file" at bounding box center [606, 338] width 266 height 26
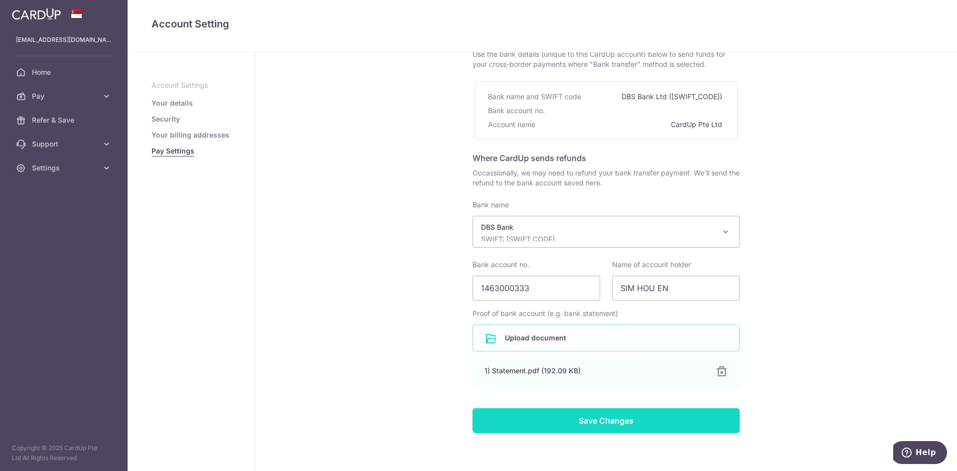
click at [654, 418] on input "Save Changes" at bounding box center [606, 420] width 267 height 25
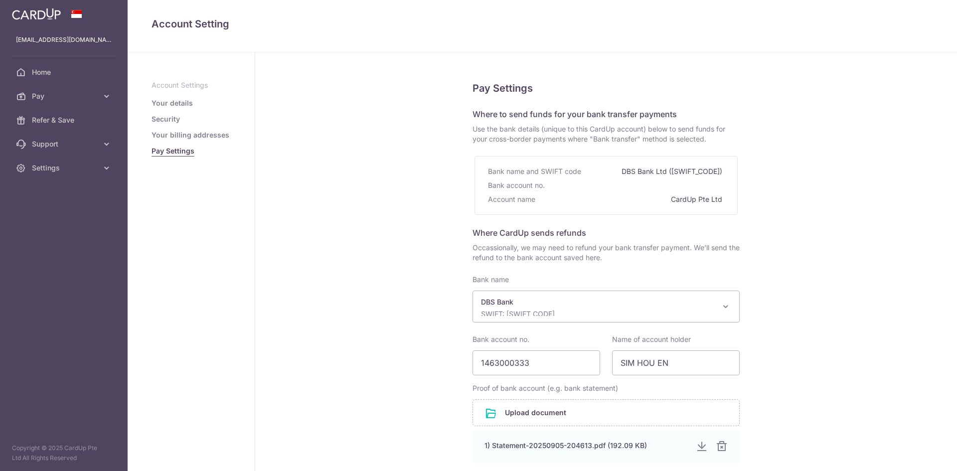
select select "6"
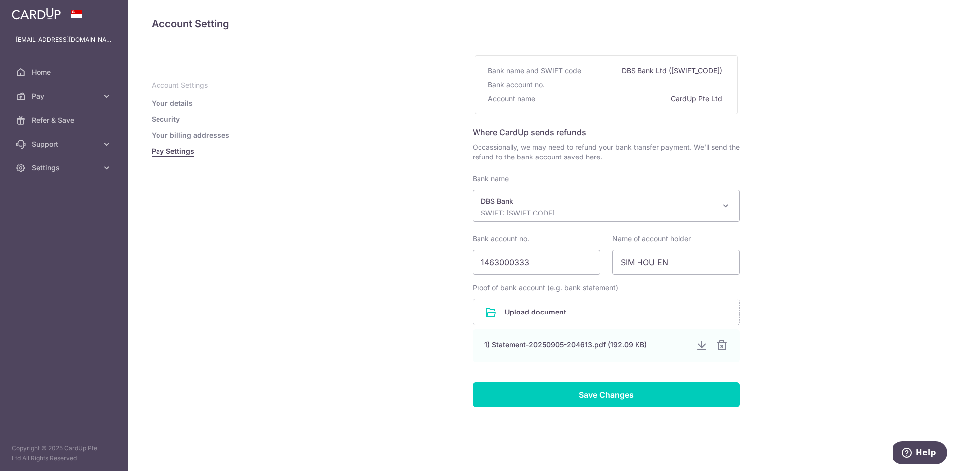
scroll to position [112, 0]
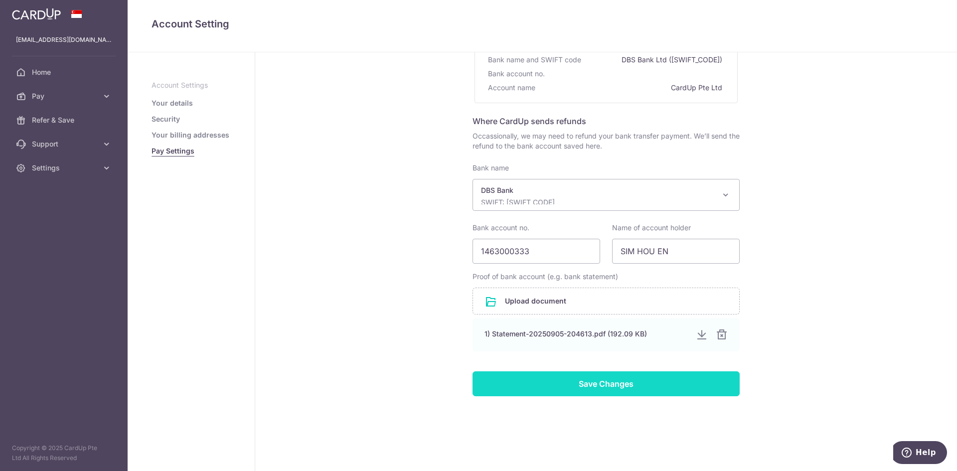
click at [618, 382] on input "Save Changes" at bounding box center [606, 383] width 267 height 25
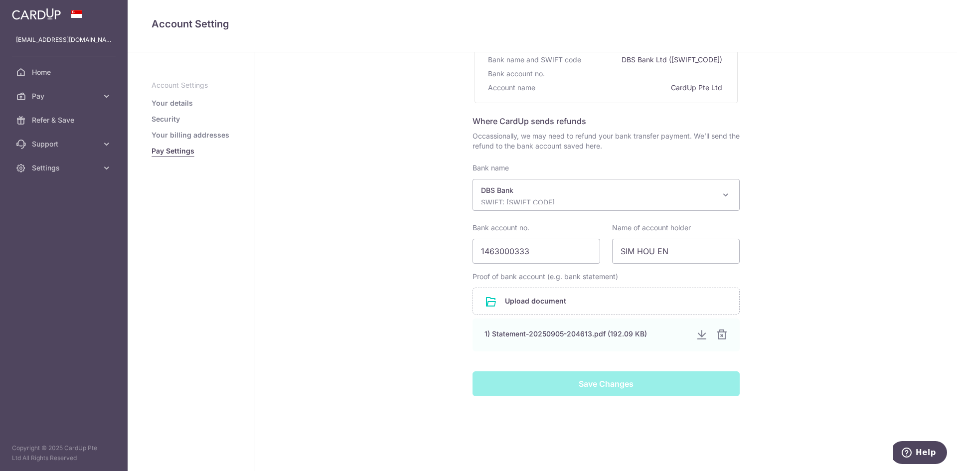
click at [618, 382] on div "Save Changes" at bounding box center [606, 383] width 279 height 25
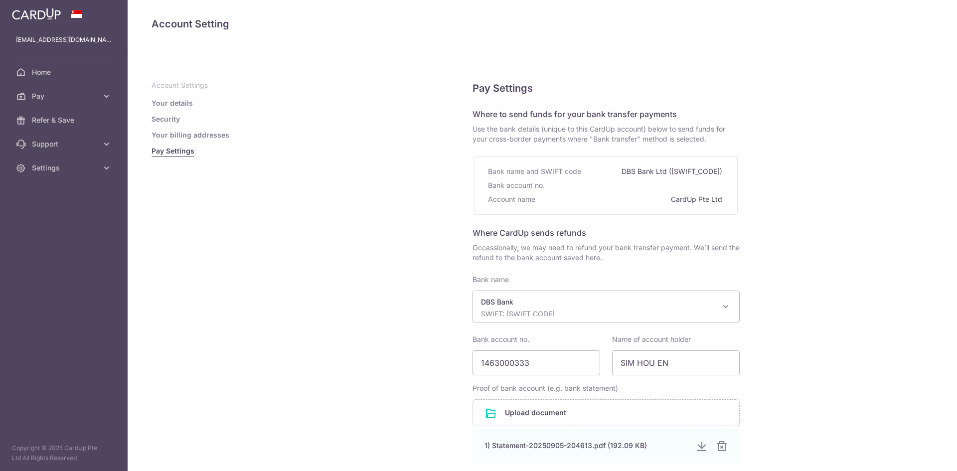
select select "6"
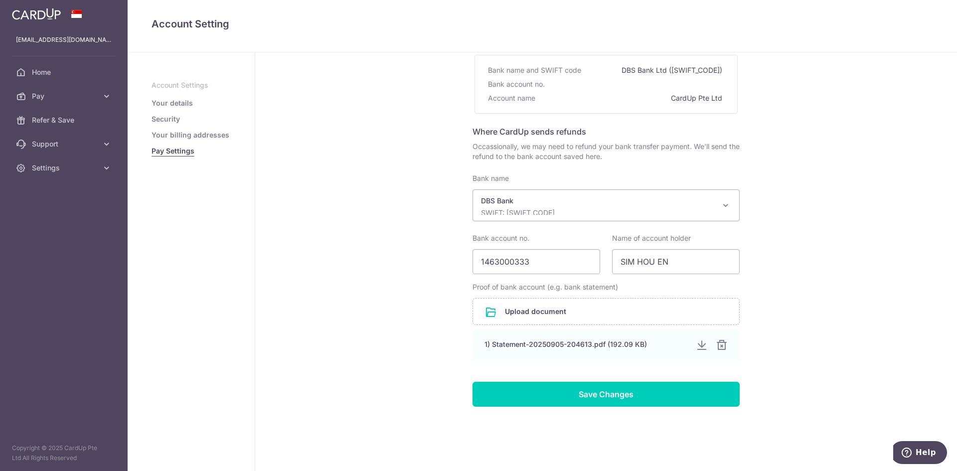
scroll to position [112, 0]
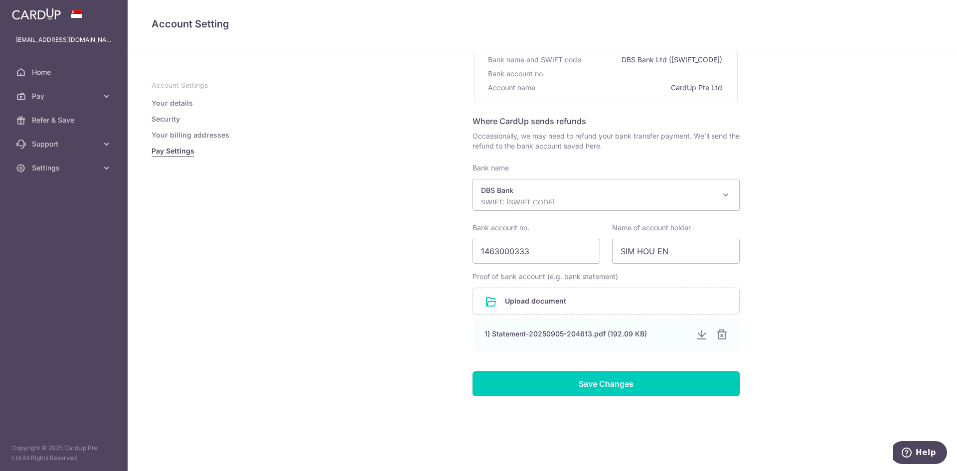
click at [618, 382] on input "Save Changes" at bounding box center [606, 383] width 267 height 25
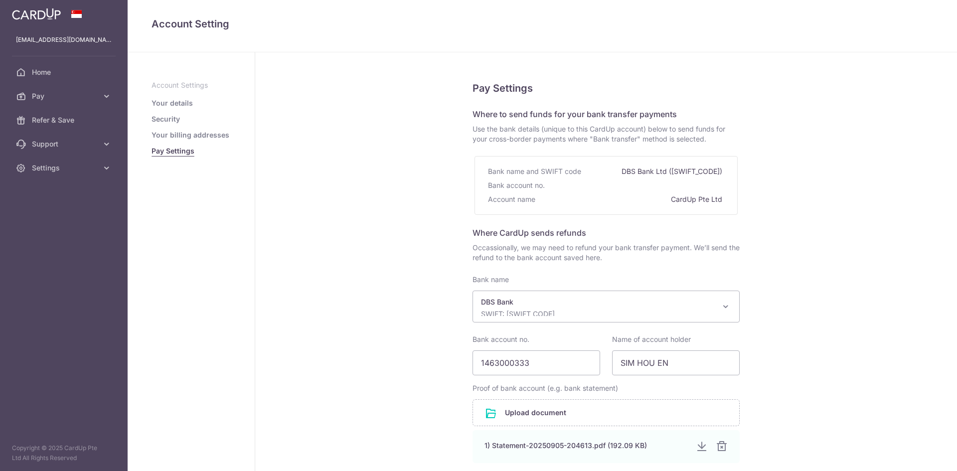
select select "6"
click at [158, 119] on link "Security" at bounding box center [166, 119] width 28 height 10
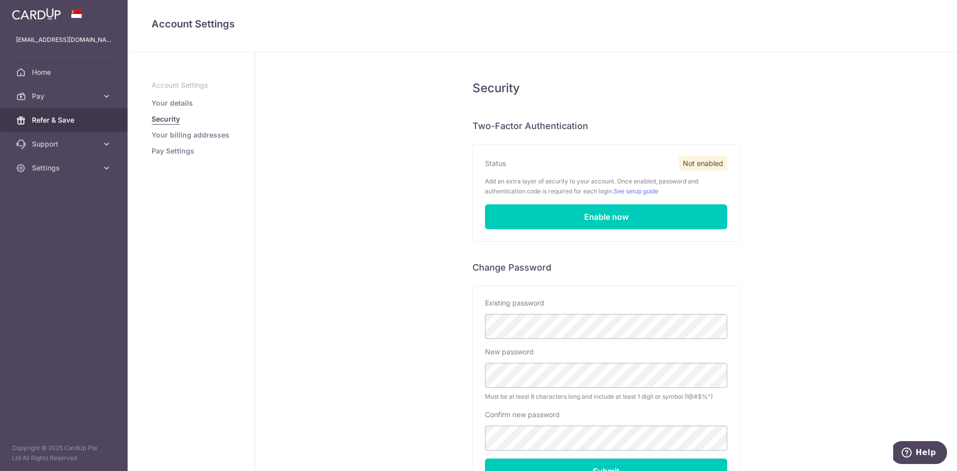
click at [41, 120] on span "Refer & Save" at bounding box center [65, 120] width 66 height 10
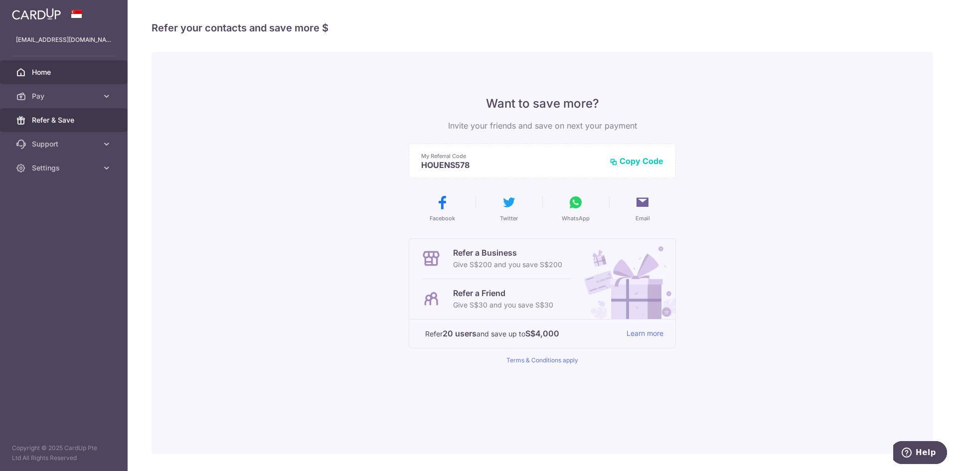
click at [39, 73] on span "Home" at bounding box center [65, 72] width 66 height 10
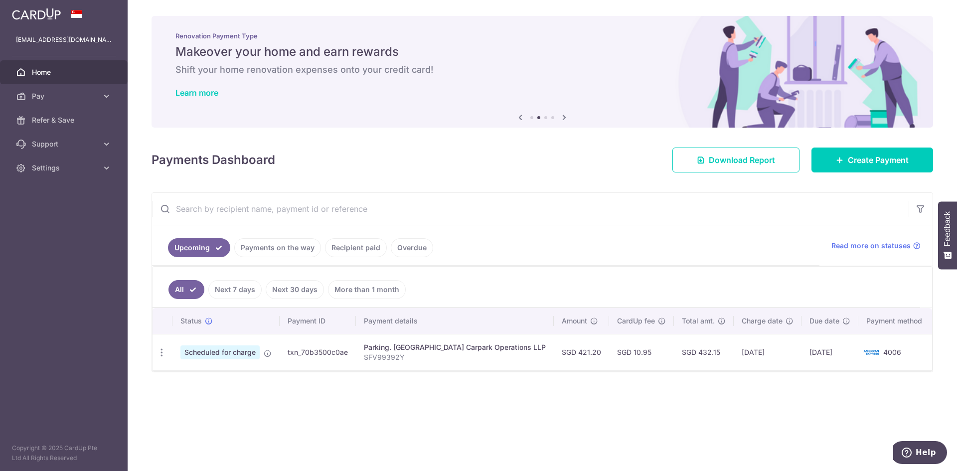
click at [271, 250] on link "Payments on the way" at bounding box center [277, 247] width 87 height 19
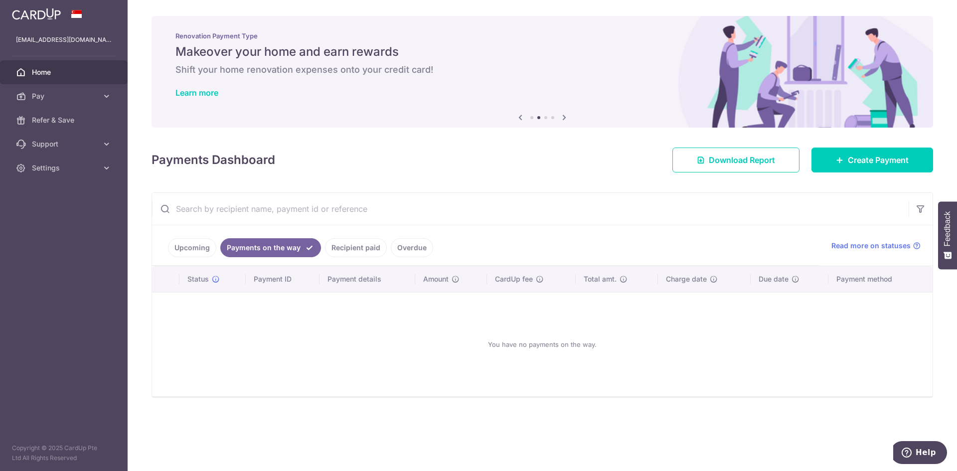
click at [188, 247] on link "Upcoming" at bounding box center [192, 247] width 48 height 19
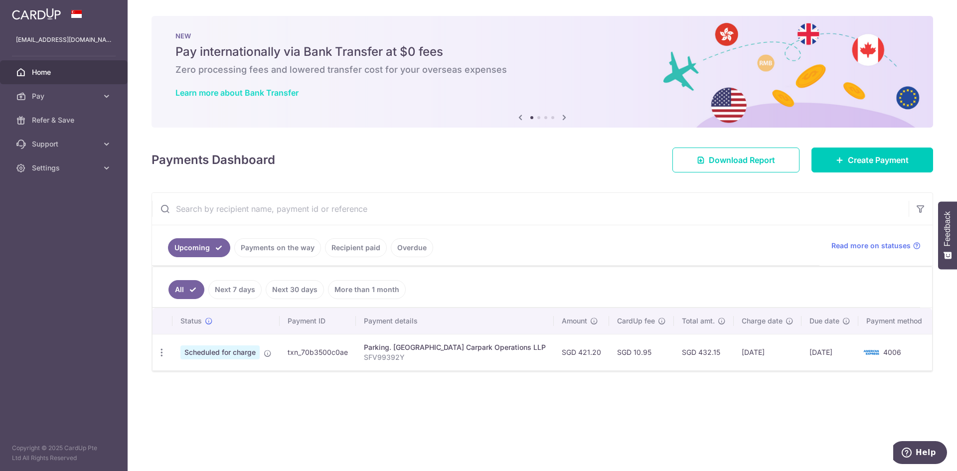
click at [228, 92] on link "Learn more about Bank Transfer" at bounding box center [236, 93] width 123 height 10
